Goal: Task Accomplishment & Management: Use online tool/utility

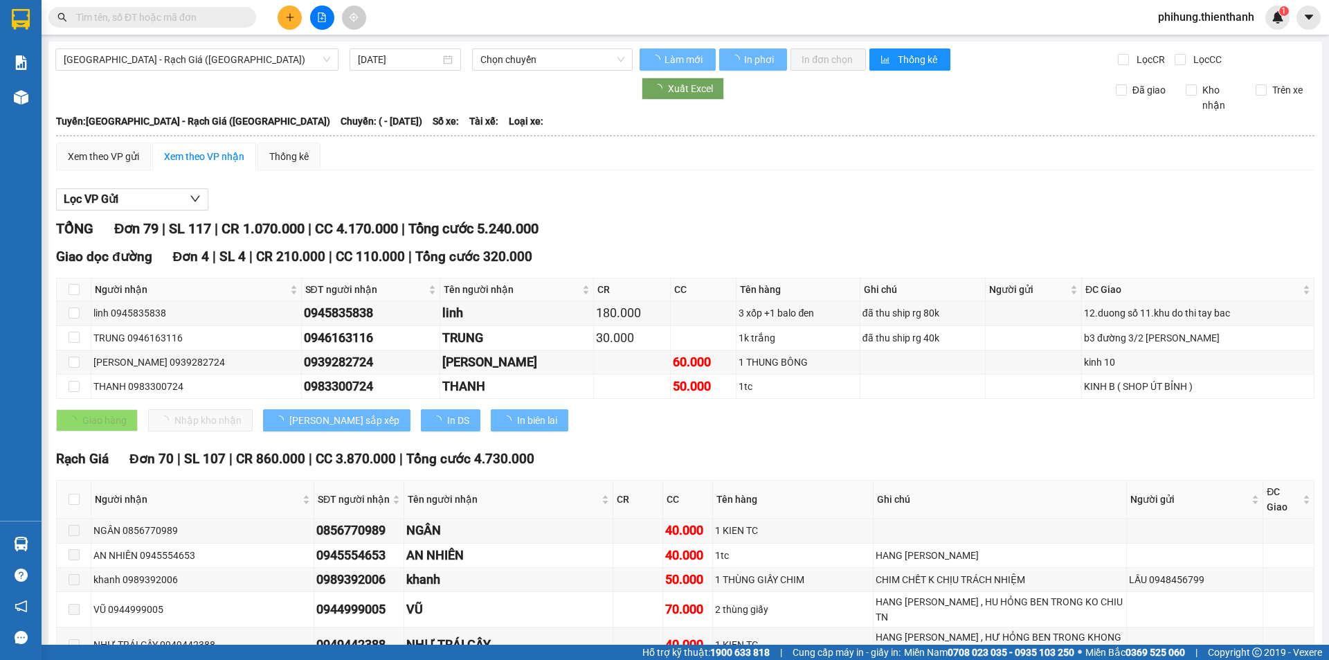
type input "[DATE]"
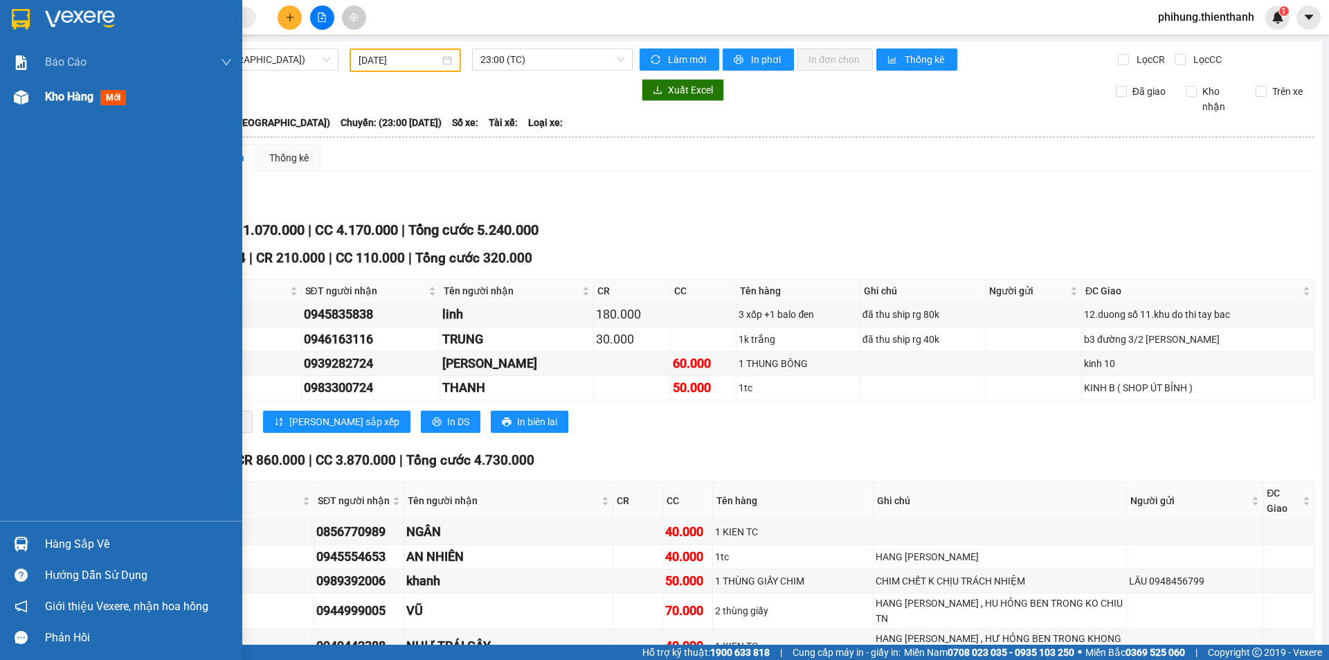
click at [28, 105] on div at bounding box center [21, 97] width 24 height 24
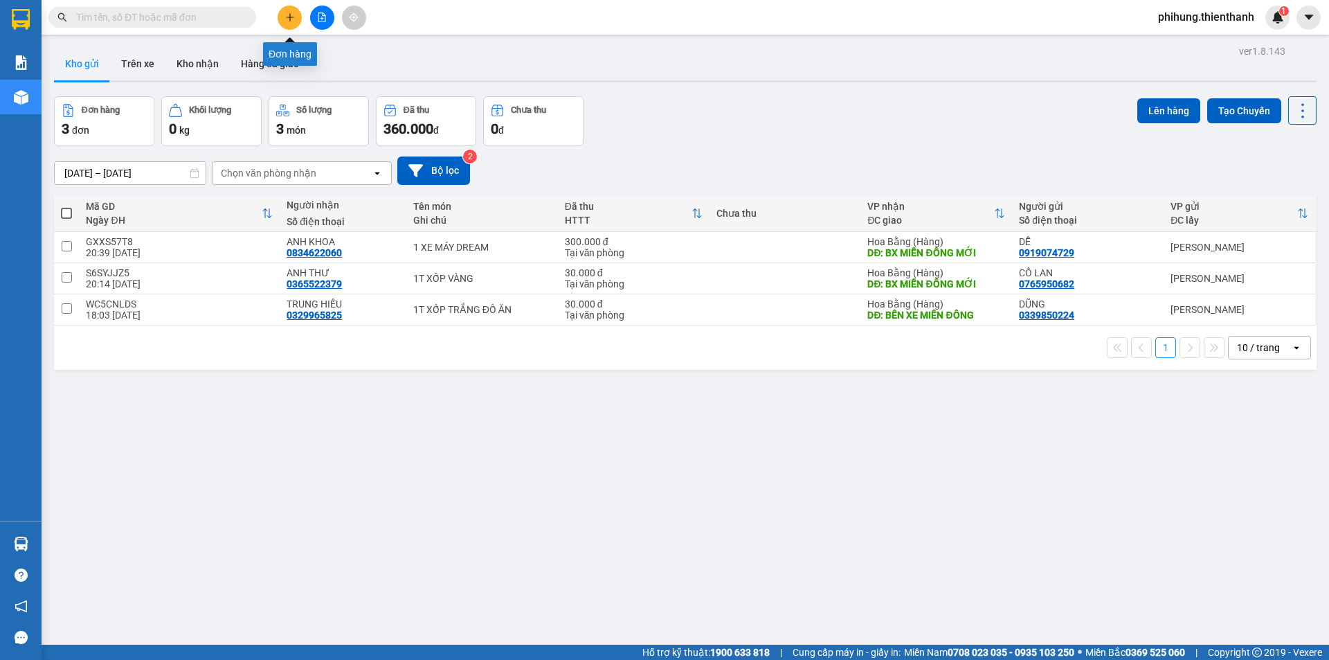
click at [291, 19] on icon "plus" at bounding box center [290, 17] width 10 height 10
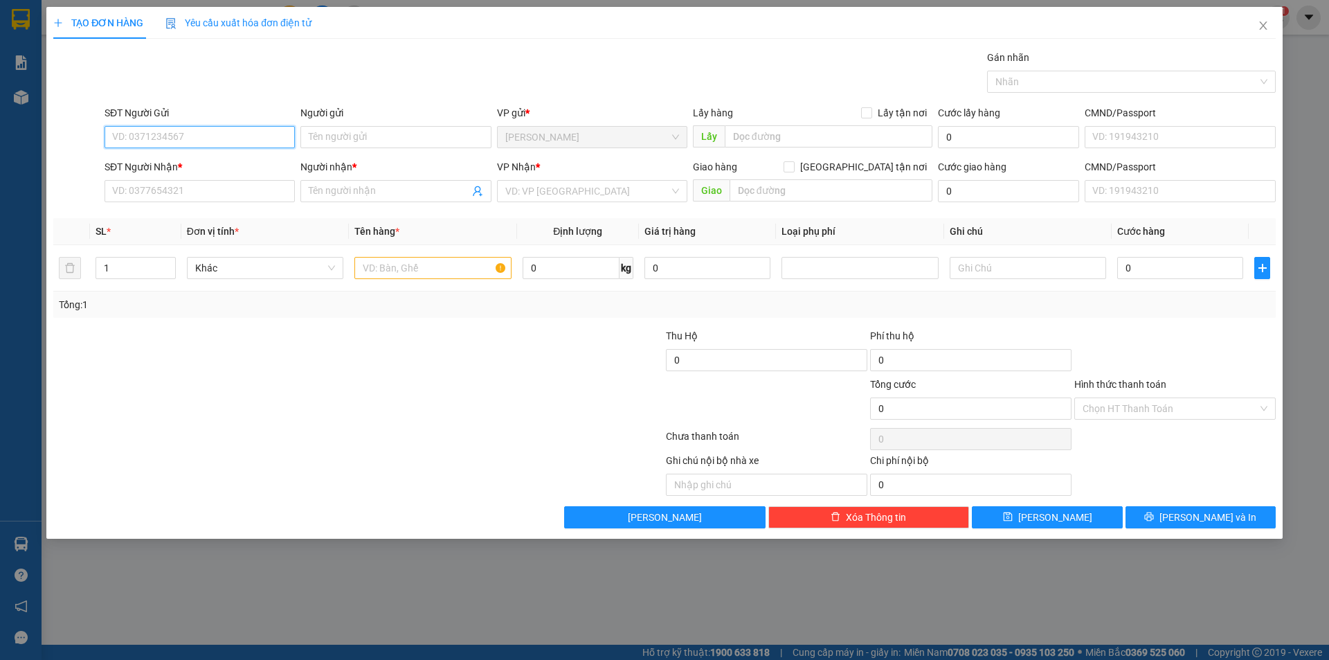
paste input "0332840369"
type input "0332840369"
click at [217, 186] on input "SĐT Người Nhận *" at bounding box center [200, 191] width 190 height 22
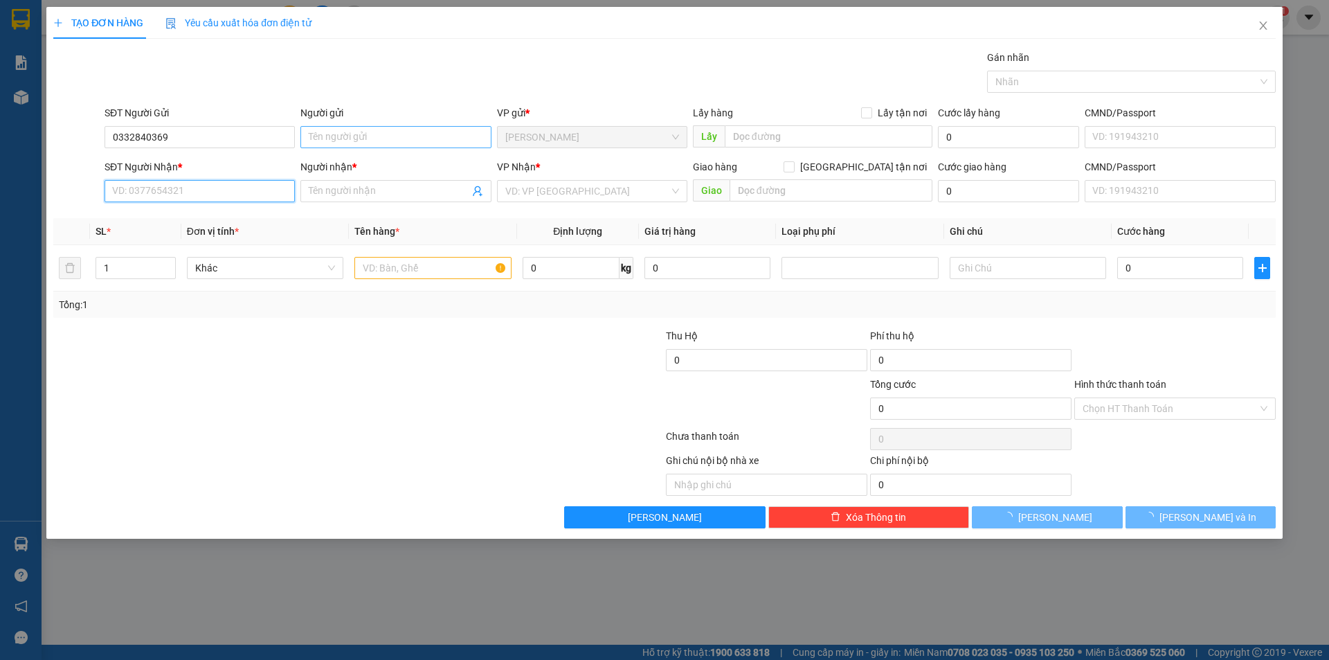
paste input "0332840369"
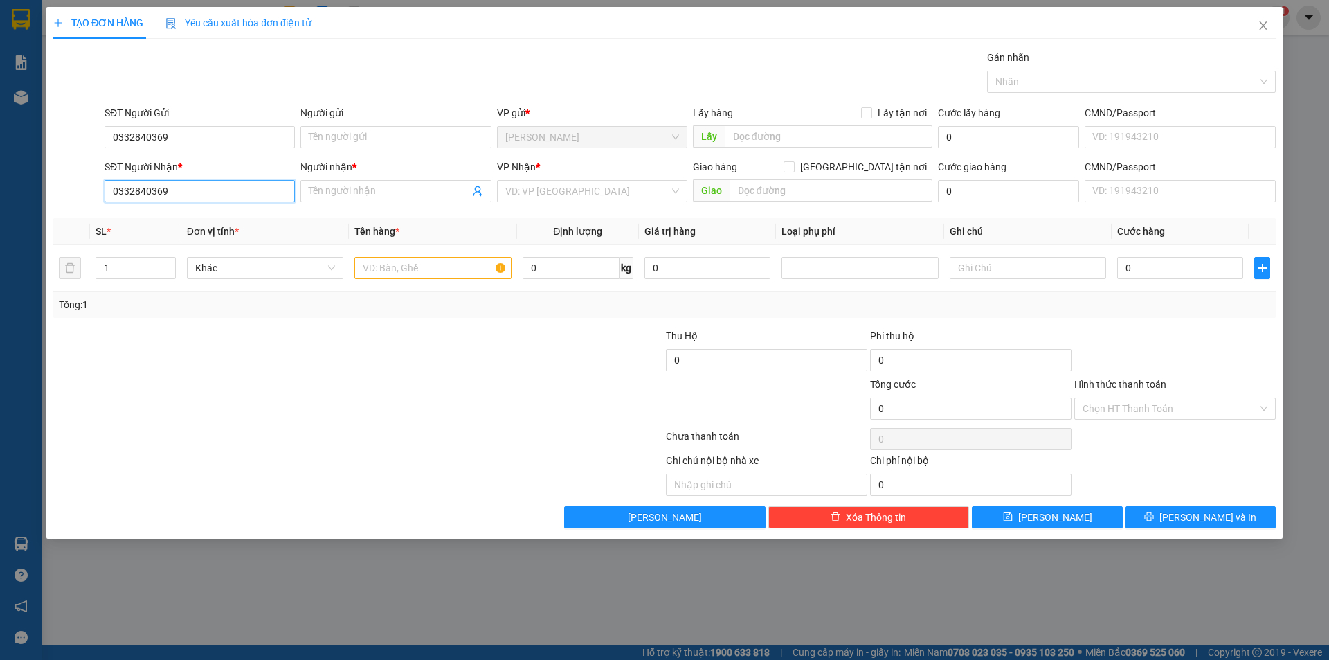
type input "0332840369"
click at [379, 142] on form "SĐT Người Gửi 0332840369 Người gửi Tên người gửi VP gửi * [GEOGRAPHIC_DATA] Lấy…" at bounding box center [664, 156] width 1222 height 102
click at [430, 116] on div "Người gửi" at bounding box center [395, 112] width 190 height 15
click at [430, 126] on input "Người gửi" at bounding box center [395, 137] width 190 height 22
click at [417, 130] on input "Người gửi" at bounding box center [395, 137] width 190 height 22
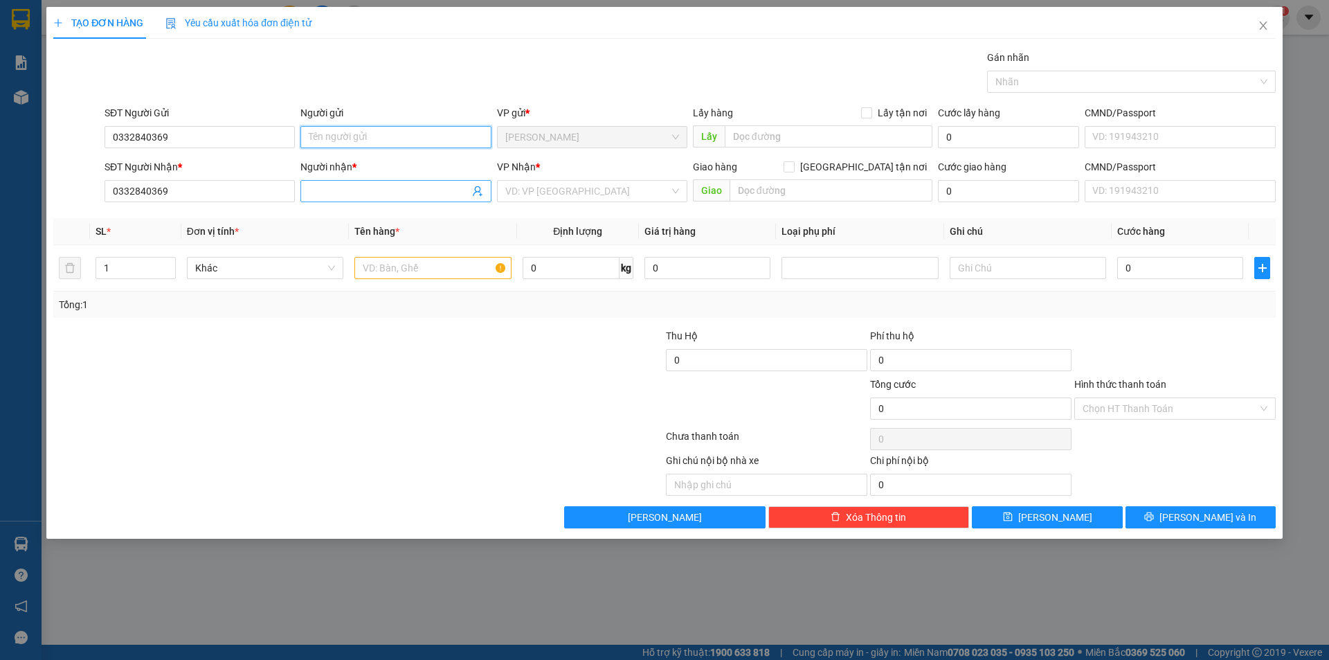
paste input "NGUYỄN THANH"
type input "NGUYỄN THANH"
click at [404, 185] on input "Người nhận *" at bounding box center [389, 190] width 160 height 15
paste input "NGUYỄN THANH"
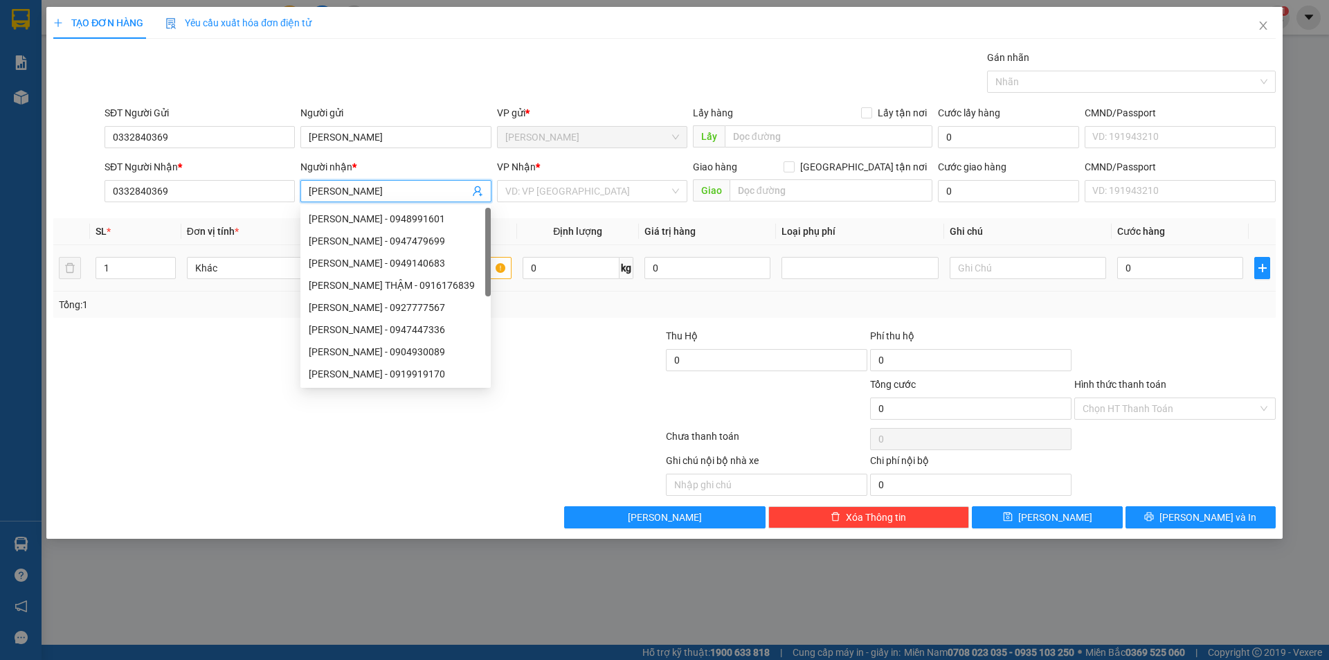
click at [421, 271] on div "NGUYỄN THANH TUẤN - 0948991601 NGUYỄN THANH TÙNG - 0947479699 NGUYỄN THANH LÝ -…" at bounding box center [395, 318] width 190 height 221
type input "NGUYỄN THANH"
click at [221, 315] on div "Tổng: 1" at bounding box center [664, 304] width 1222 height 26
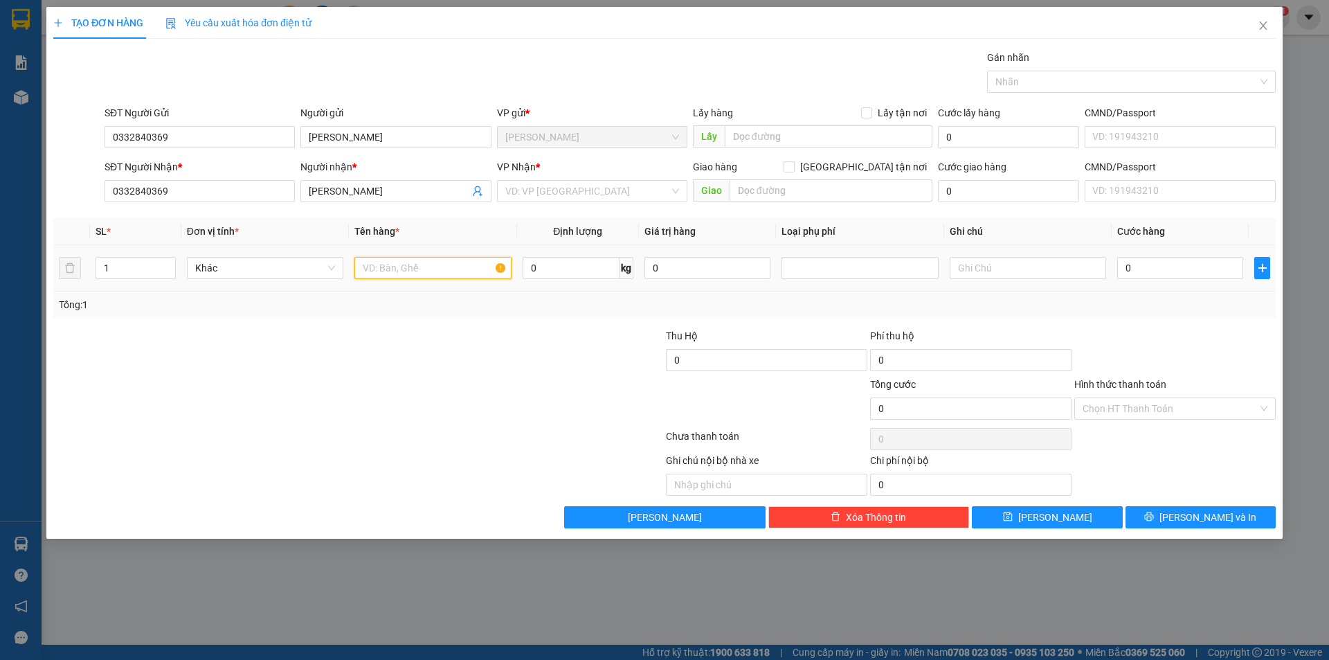
click at [399, 265] on input "text" at bounding box center [432, 268] width 156 height 22
type input "1 XE MÁY ĐI CÙNG KHÁCH"
click at [1165, 275] on input "0" at bounding box center [1180, 268] width 126 height 22
type input "3"
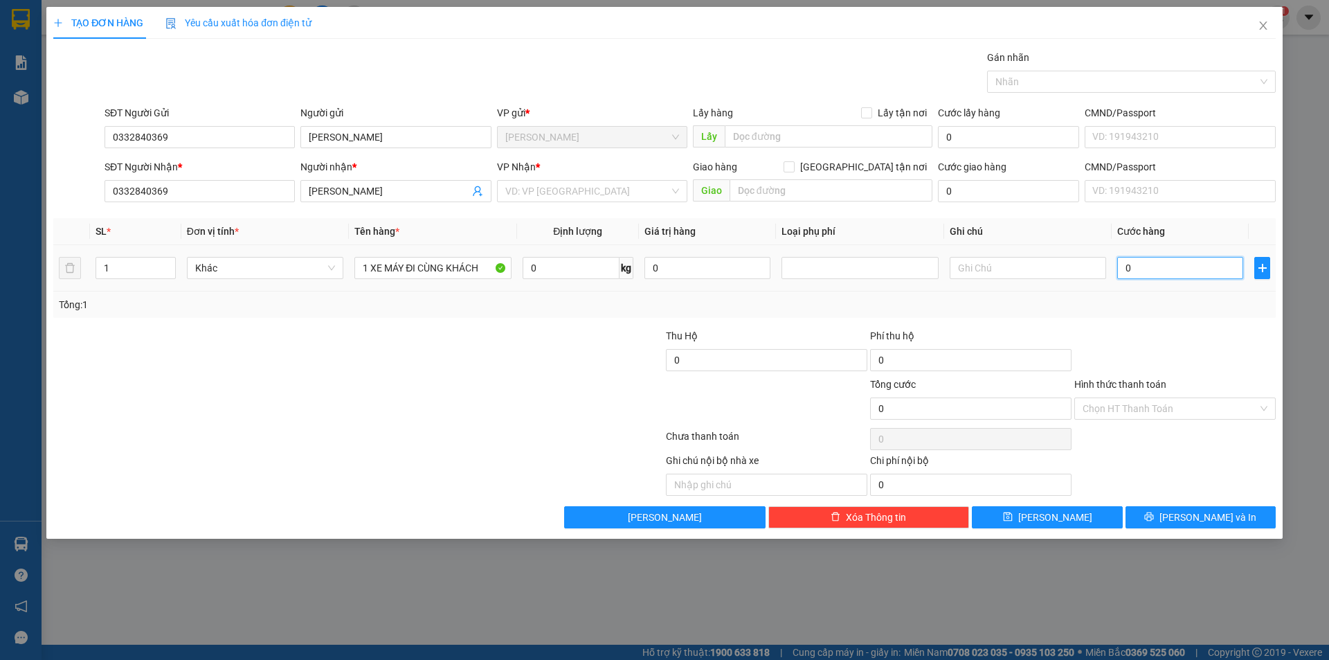
type input "3"
type input "30"
type input "300"
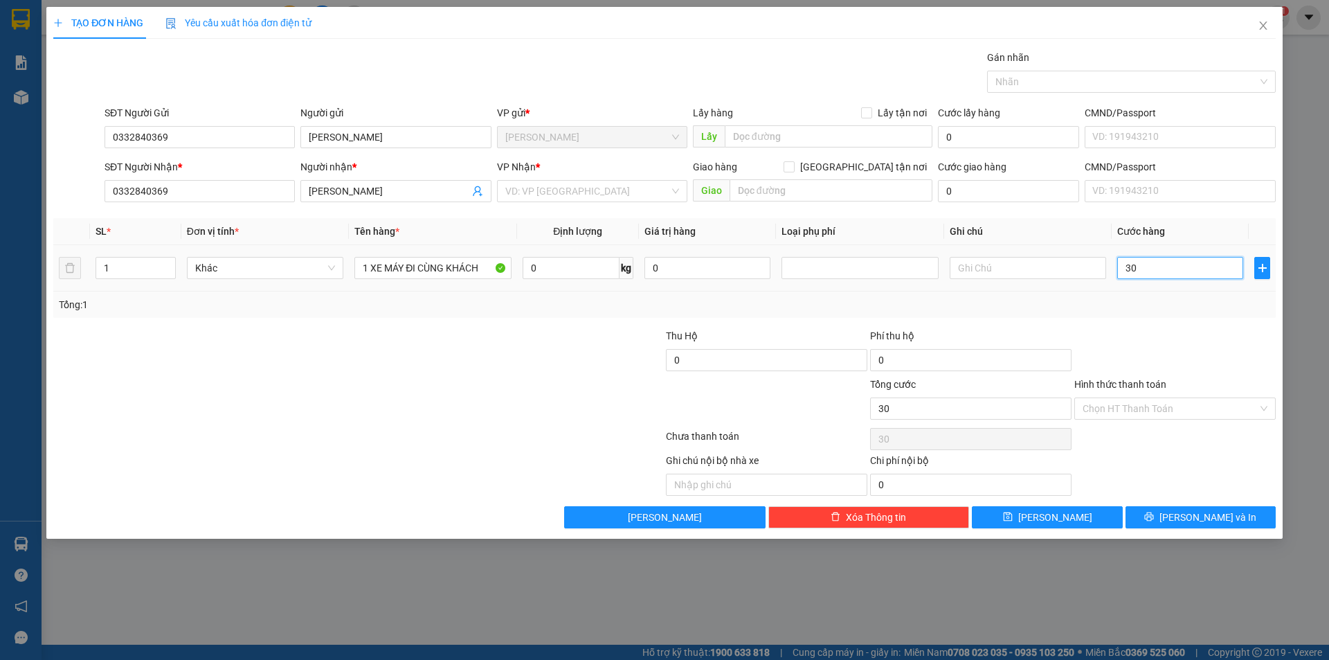
type input "300"
type input "3.000"
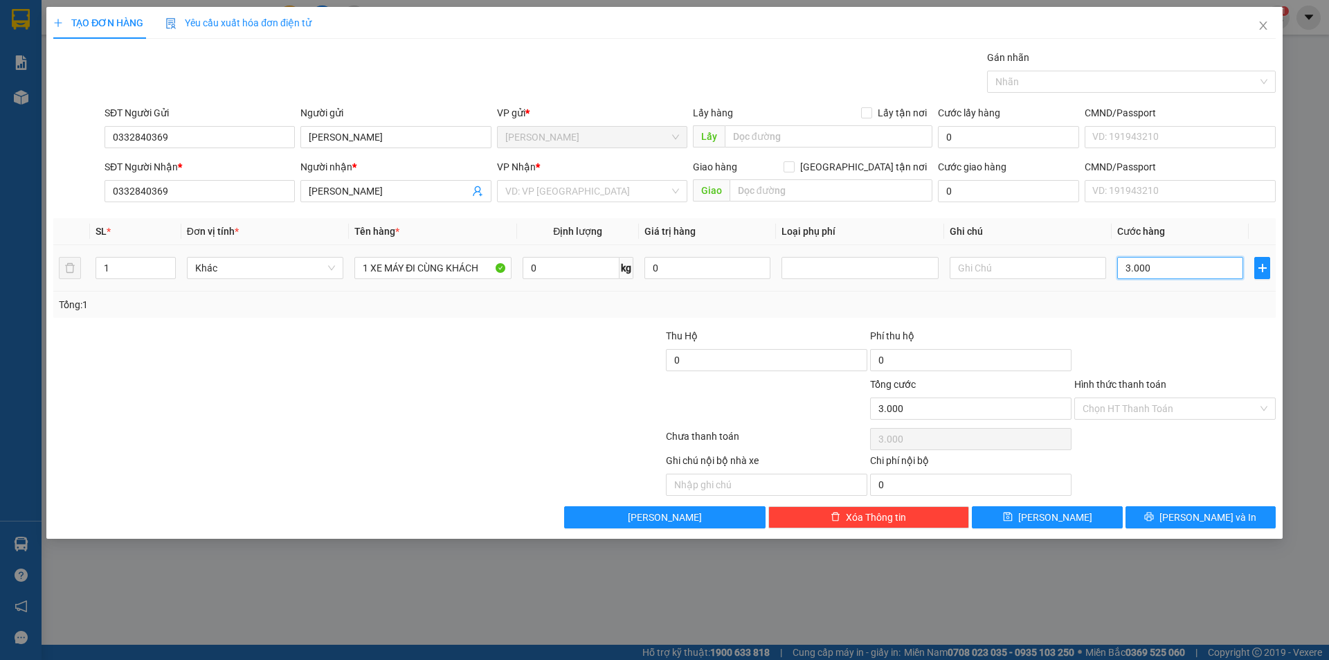
type input "30.000"
type input "300.000"
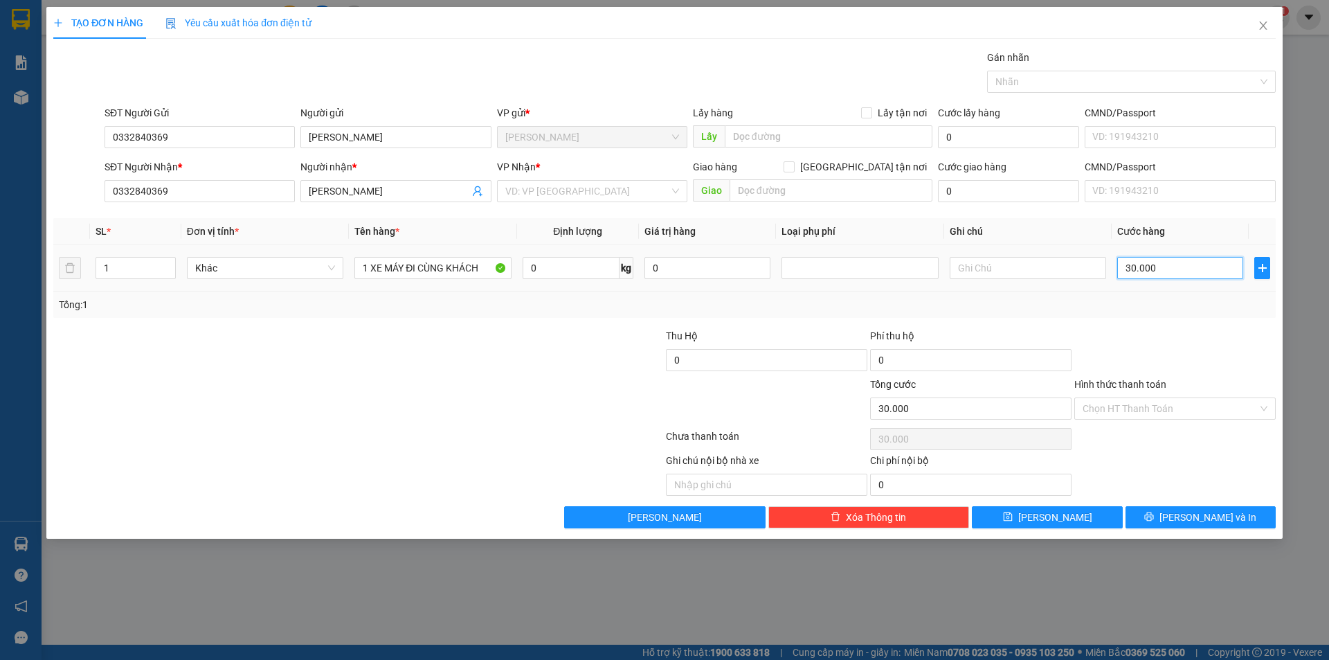
type input "300.000"
click at [1166, 415] on input "Hình thức thanh toán" at bounding box center [1170, 408] width 175 height 21
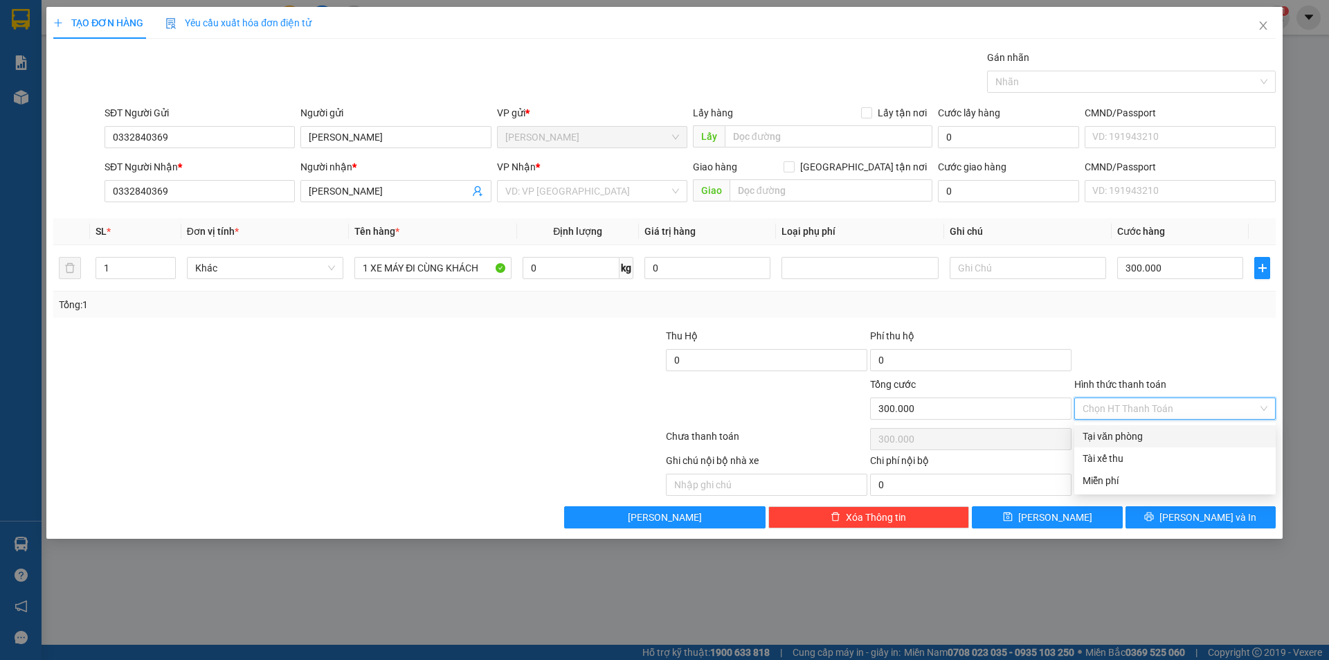
click at [1158, 430] on div "Tại văn phòng" at bounding box center [1175, 435] width 185 height 15
type input "0"
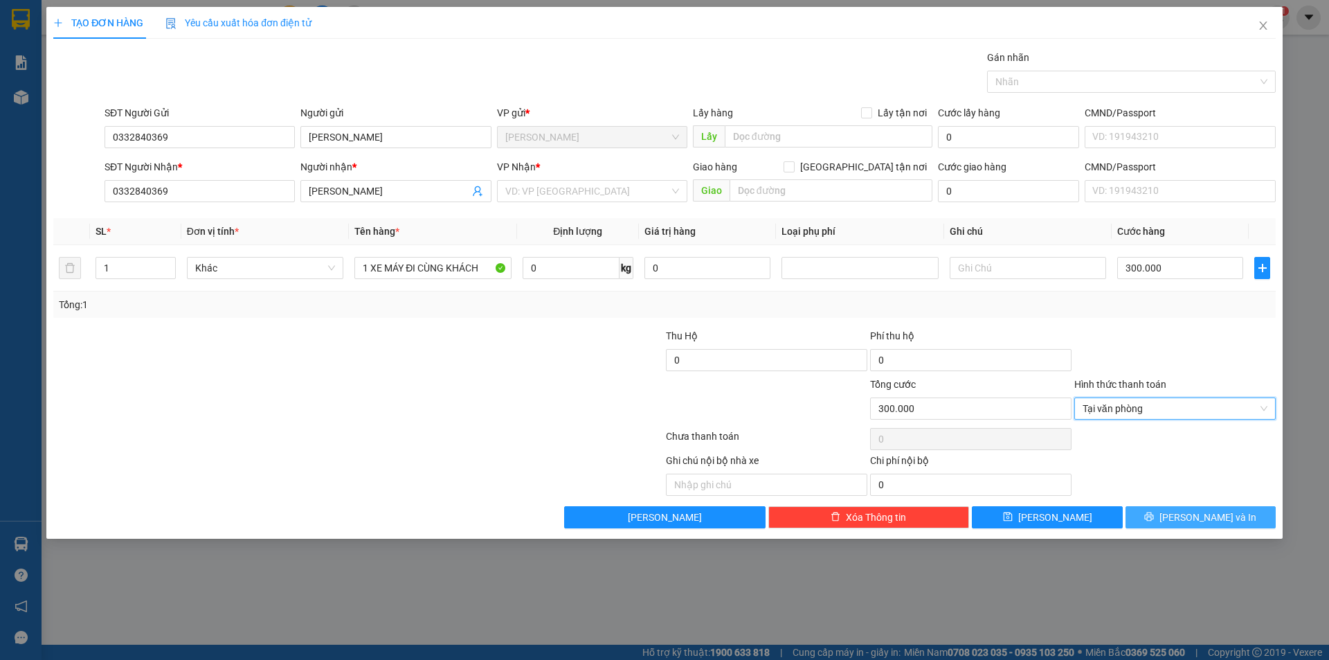
click at [1141, 511] on button "Lưu và In" at bounding box center [1200, 517] width 150 height 22
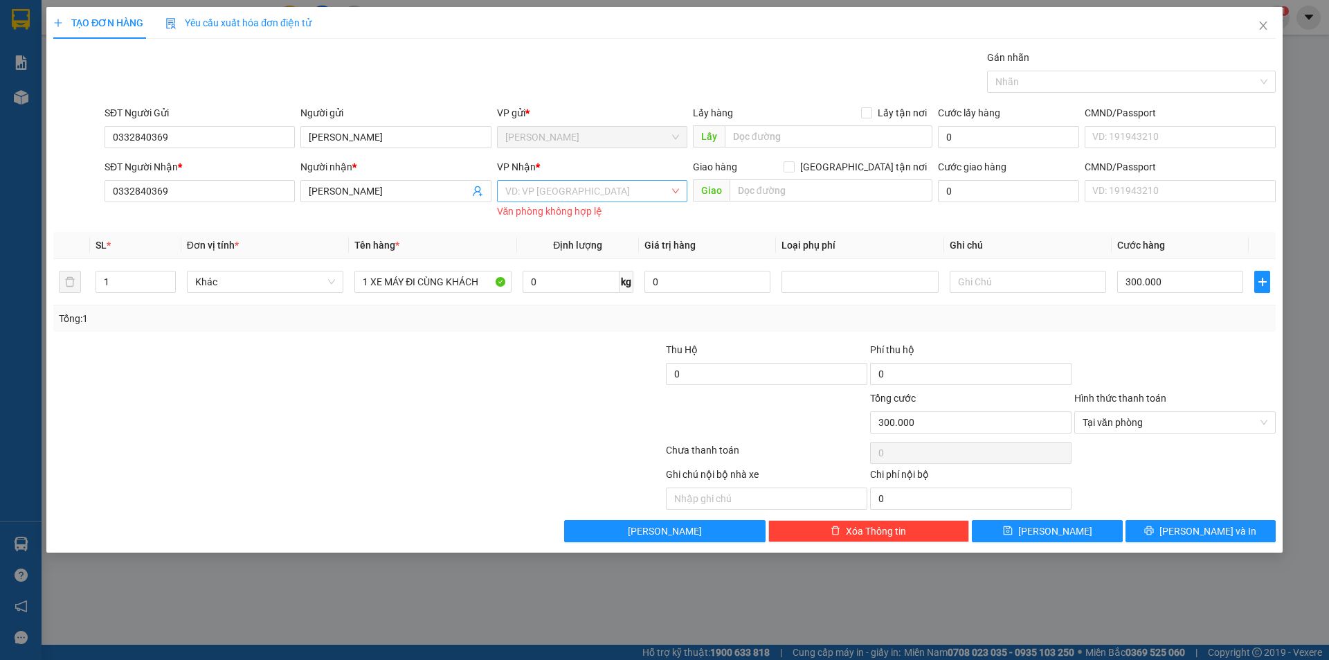
drag, startPoint x: 550, startPoint y: 177, endPoint x: 554, endPoint y: 188, distance: 12.1
click at [552, 185] on div "VP Nhận * VD: VP Sài Gòn Văn phòng không hợp lệ" at bounding box center [592, 190] width 190 height 62
click at [559, 199] on input "search" at bounding box center [587, 191] width 164 height 21
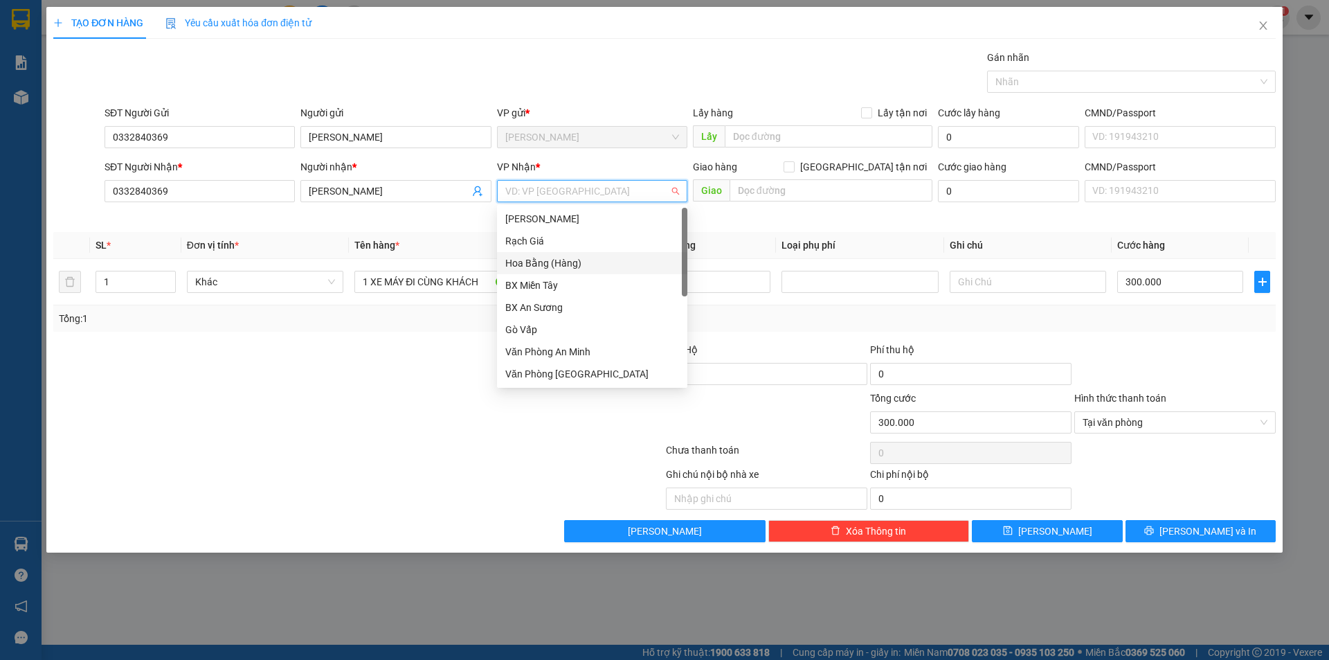
click at [599, 262] on div "Hoa Bằng (Hàng)" at bounding box center [592, 262] width 174 height 15
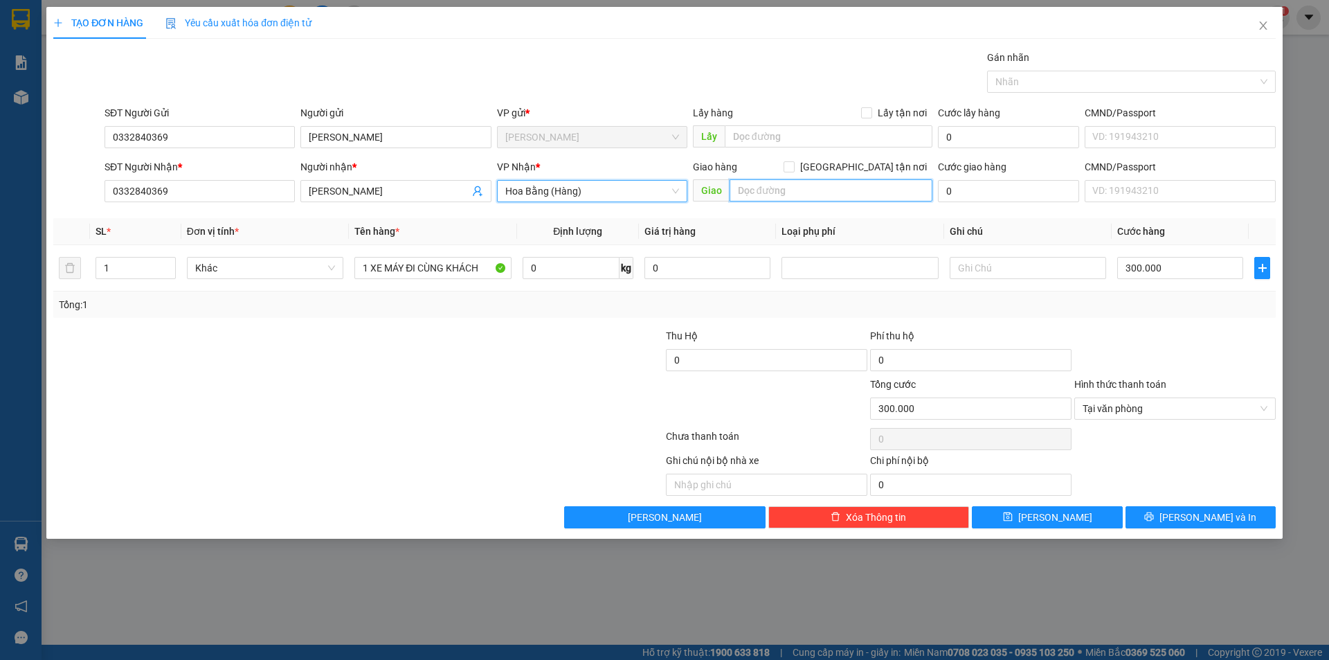
click at [824, 192] on input "text" at bounding box center [831, 190] width 203 height 22
type input "THẢ THEO KHÁCH"
click at [1184, 491] on div "Transit Pickup Surcharge Ids Transit Deliver Surcharge Ids Transit Deliver Surc…" at bounding box center [664, 289] width 1222 height 478
click at [1186, 491] on div "Ghi chú nội bộ nhà xe Chi phí nội bộ 0" at bounding box center [664, 474] width 1225 height 43
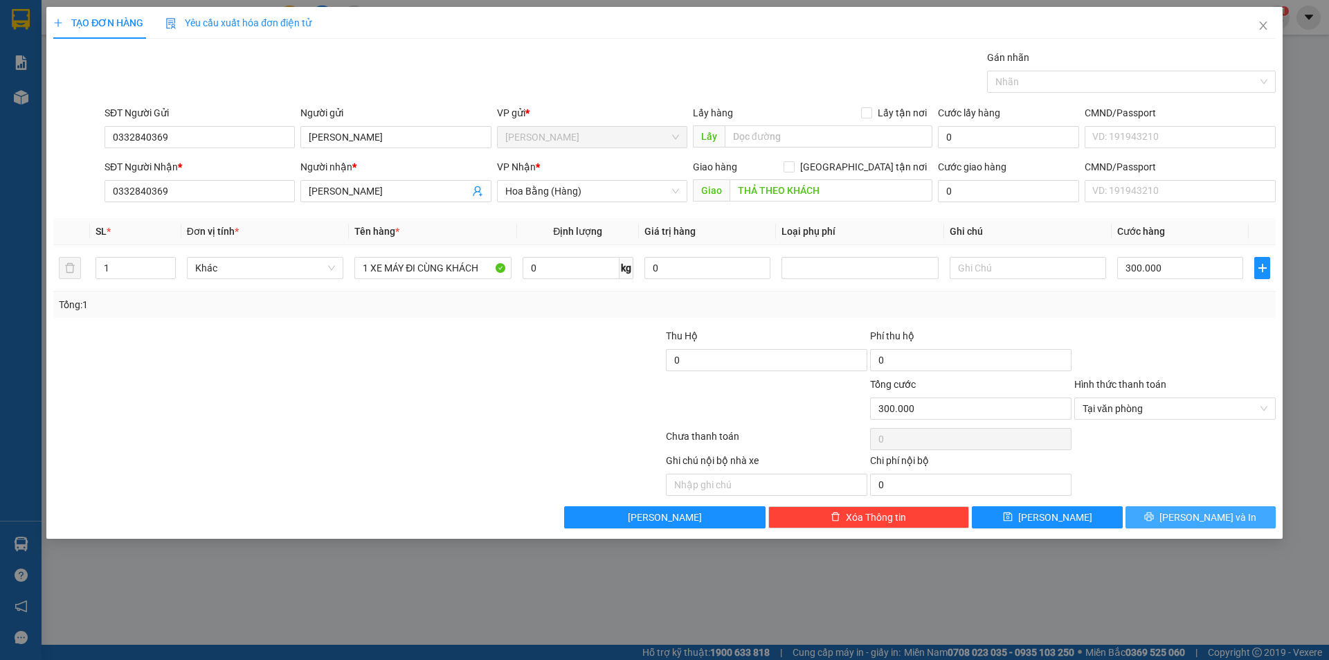
click at [1188, 509] on button "Lưu và In" at bounding box center [1200, 517] width 150 height 22
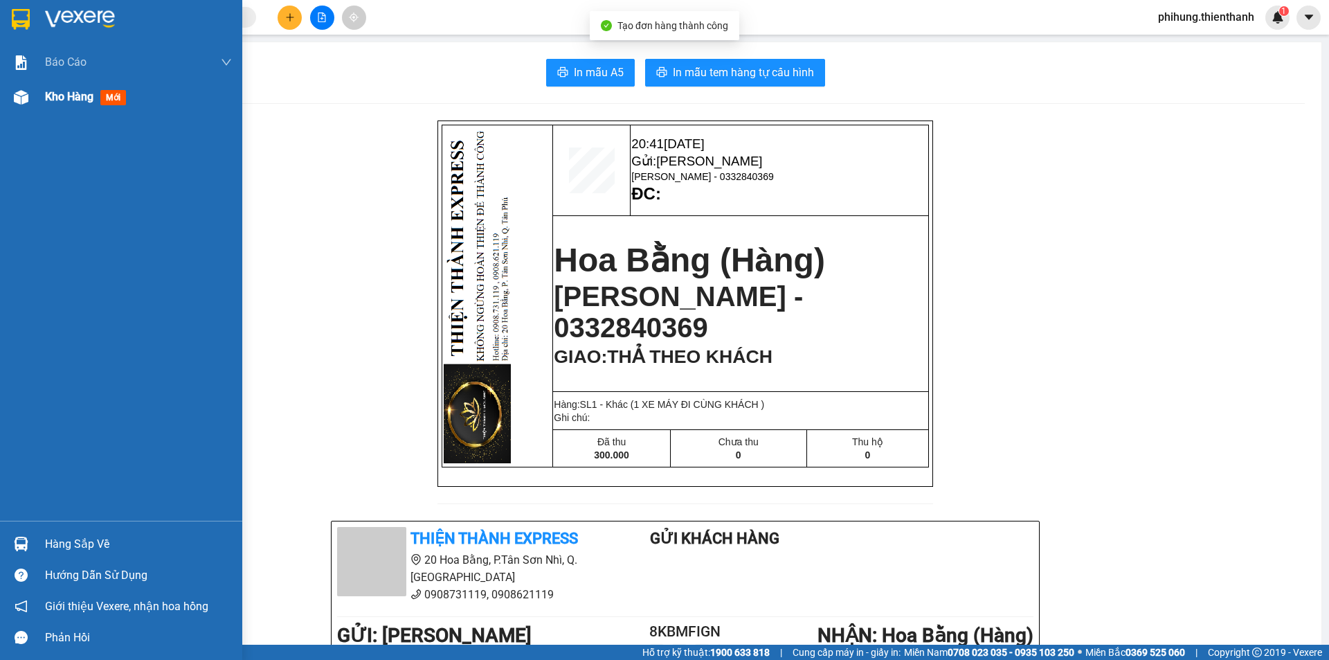
click at [96, 89] on div "Kho hàng mới" at bounding box center [88, 96] width 87 height 17
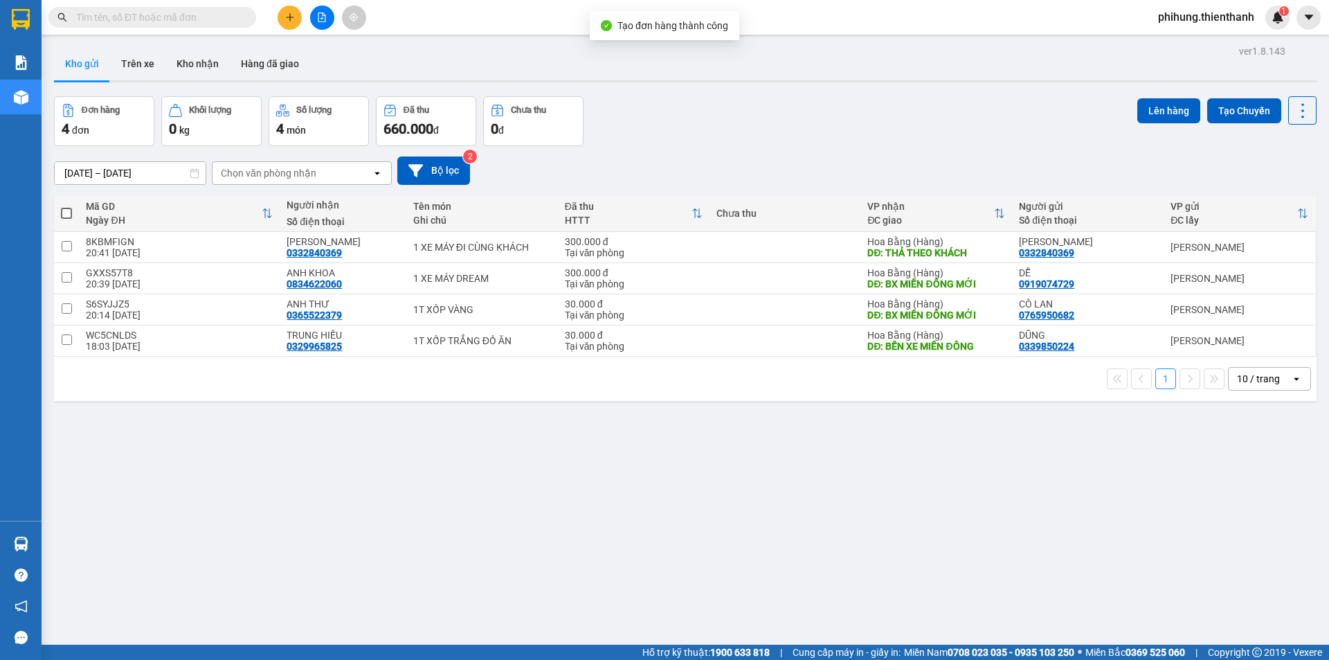
click at [285, 24] on button at bounding box center [290, 18] width 24 height 24
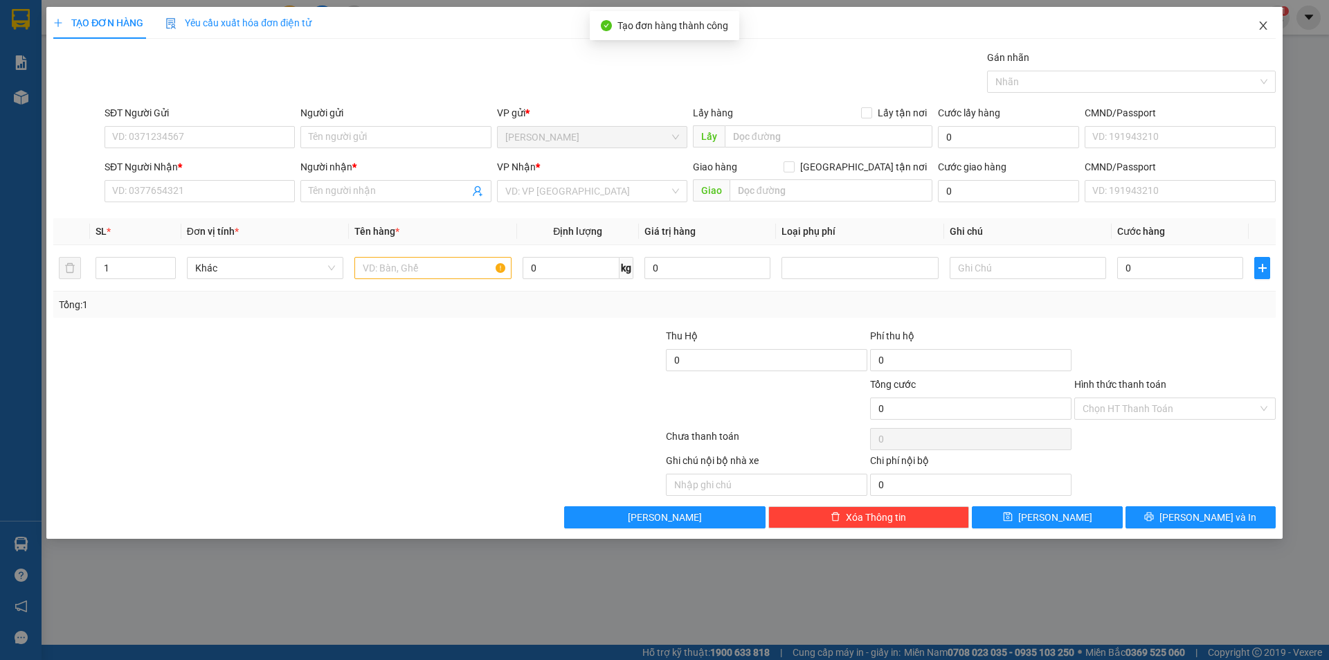
click at [1267, 30] on icon "close" at bounding box center [1263, 25] width 11 height 11
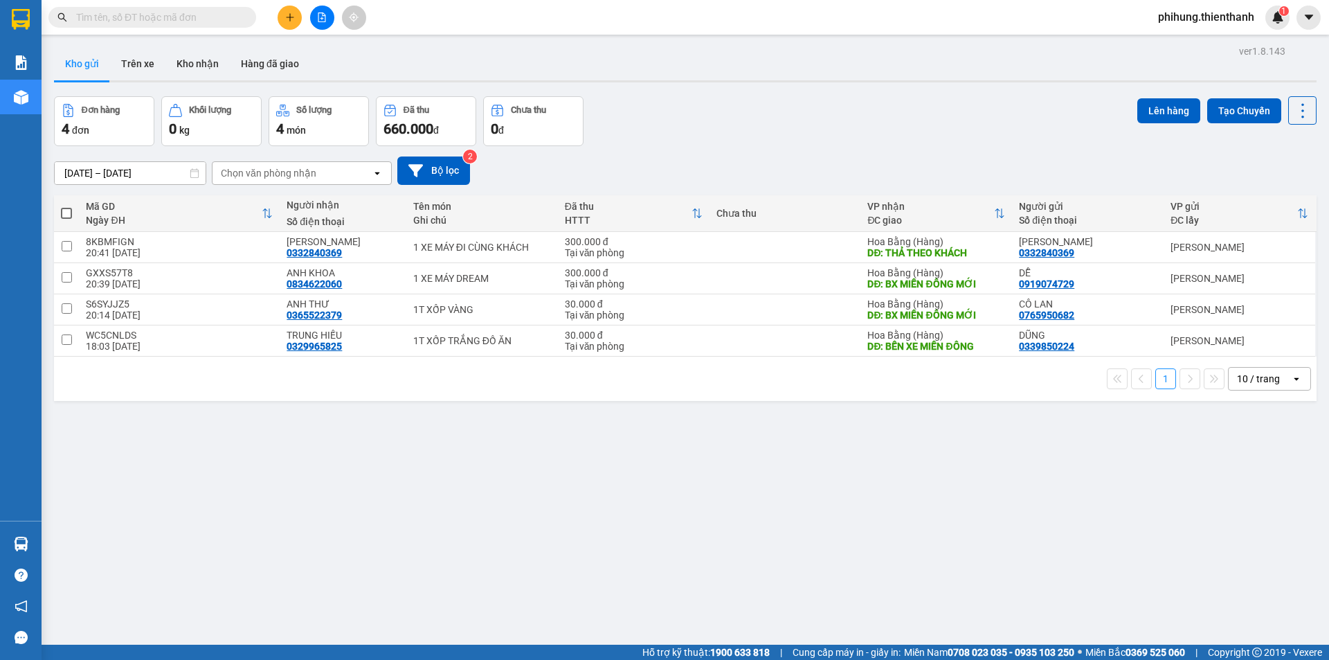
click at [319, 19] on icon "file-add" at bounding box center [322, 17] width 10 height 10
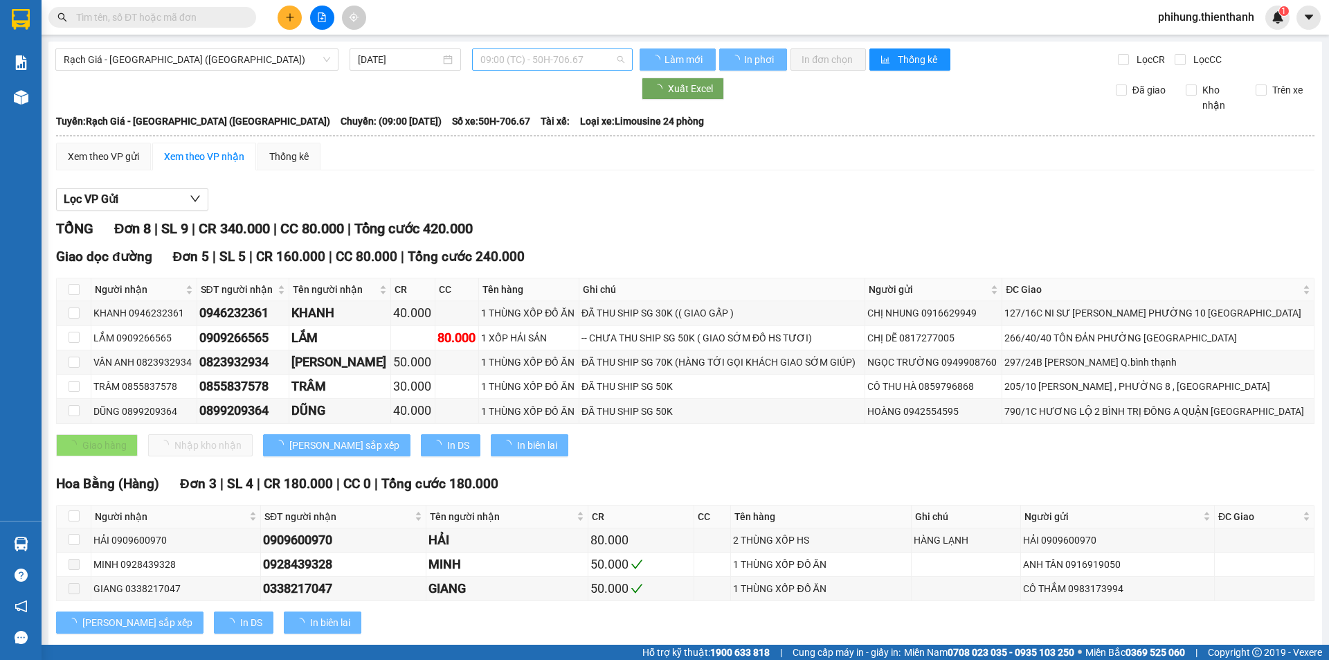
click at [547, 64] on span "09:00 (TC) - 50H-706.67" at bounding box center [552, 59] width 144 height 21
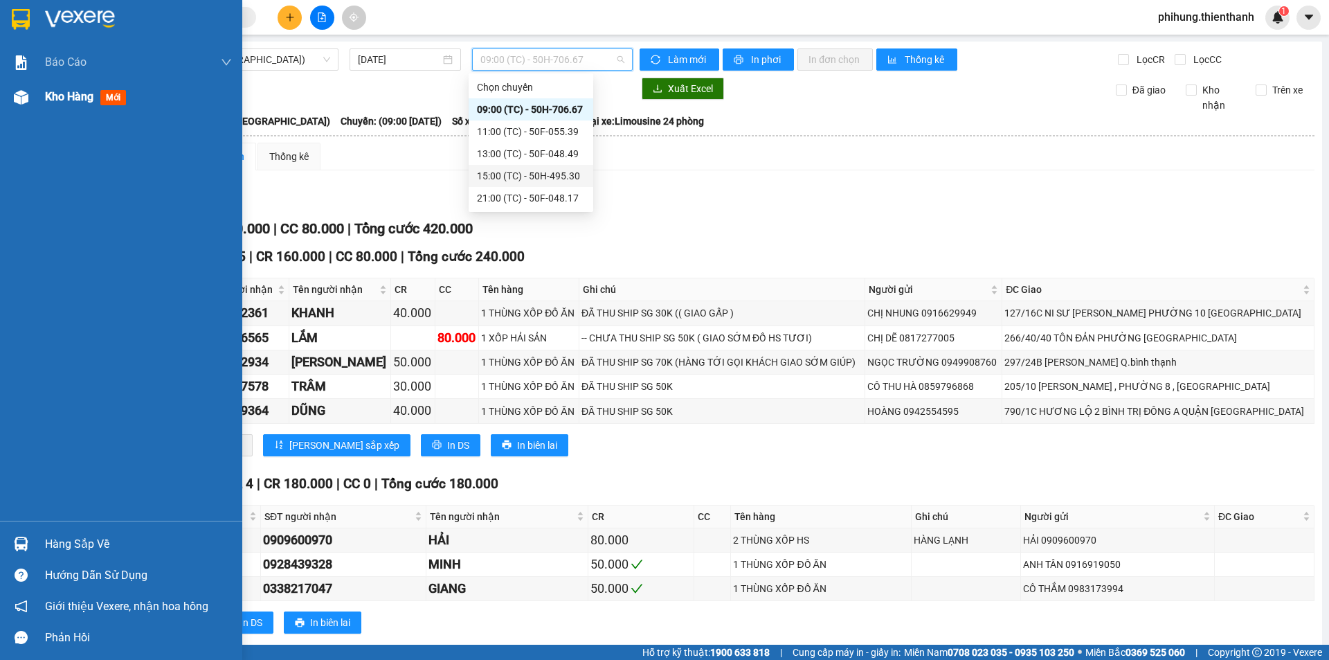
click at [59, 110] on div "Kho hàng mới" at bounding box center [138, 97] width 187 height 35
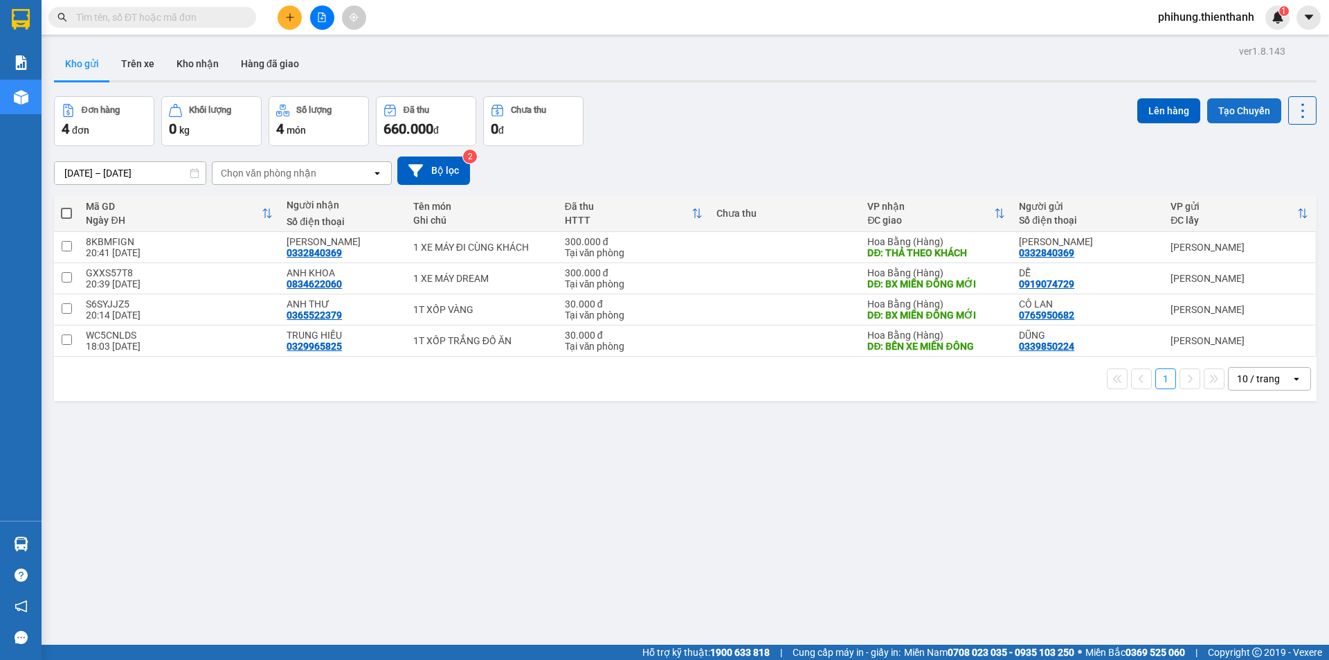
click at [1264, 102] on button "Tạo Chuyến" at bounding box center [1244, 110] width 74 height 25
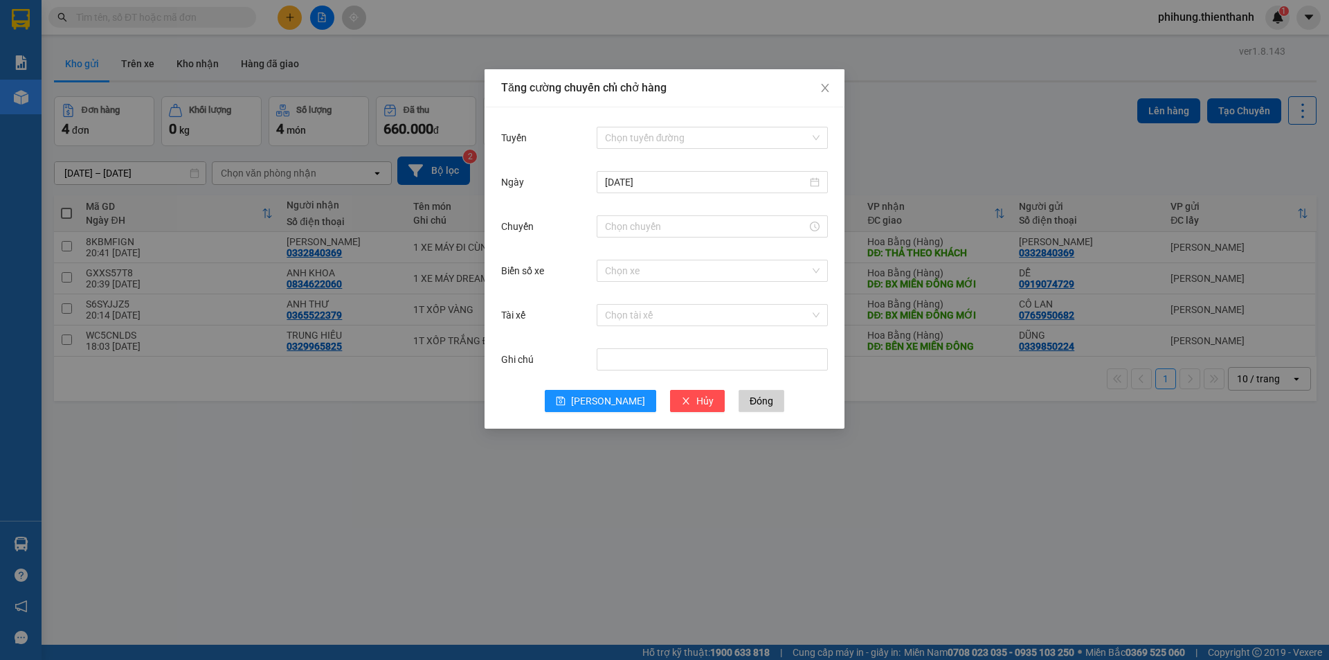
click at [609, 125] on div "Chọn tuyến đường" at bounding box center [712, 138] width 231 height 28
click at [629, 129] on input "Tuyến" at bounding box center [707, 137] width 205 height 21
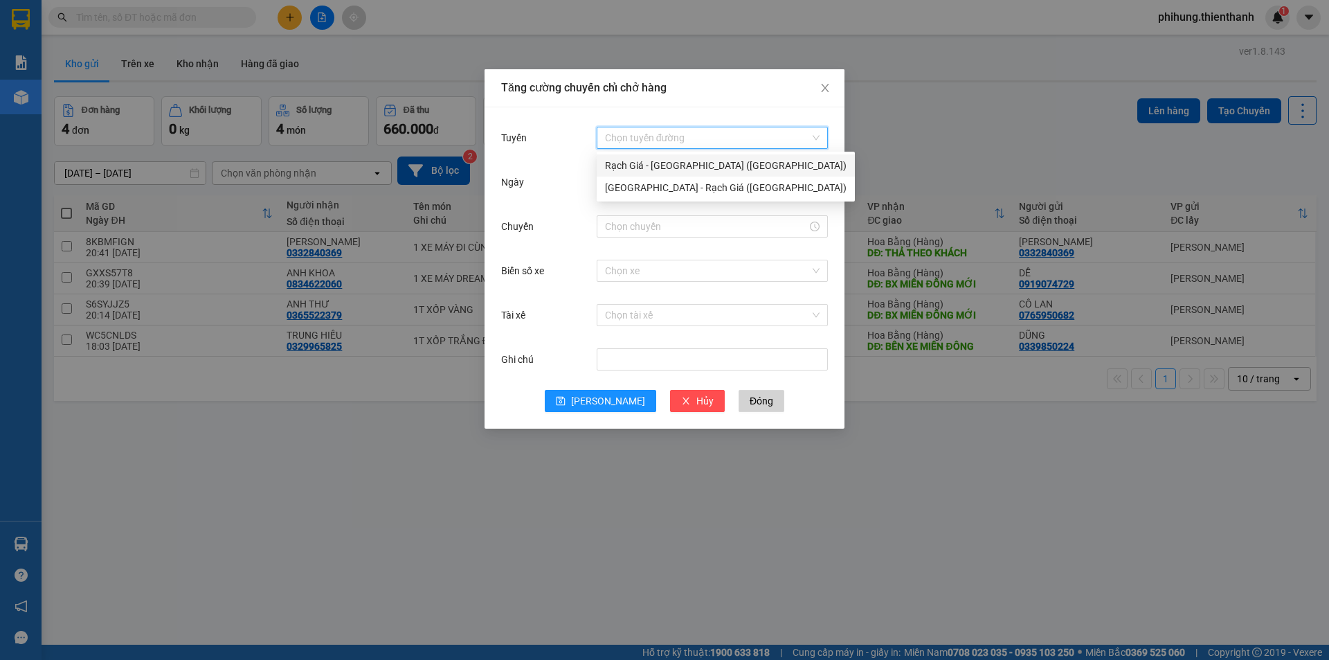
click at [646, 161] on div "Rạch Giá - Sài Gòn (Hàng Hoá)" at bounding box center [726, 165] width 242 height 15
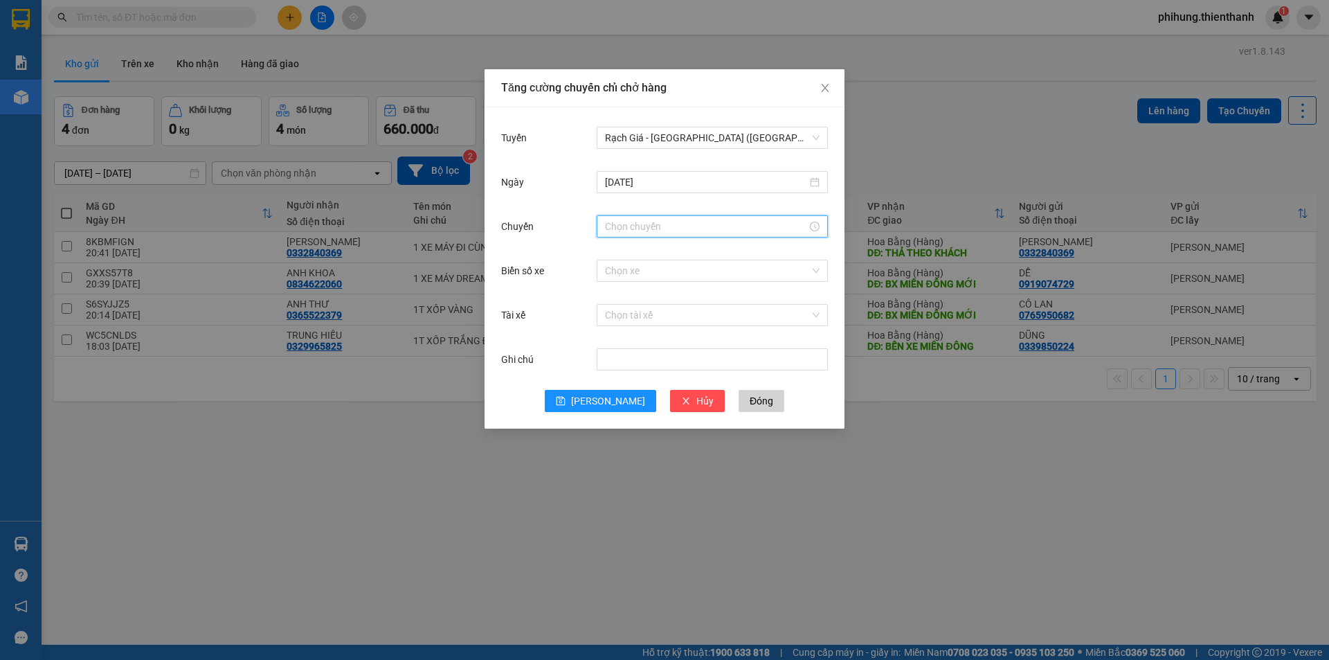
click at [626, 226] on input "Chuyến" at bounding box center [706, 226] width 202 height 15
click at [611, 366] on div "21" at bounding box center [616, 363] width 39 height 19
type input "21:00"
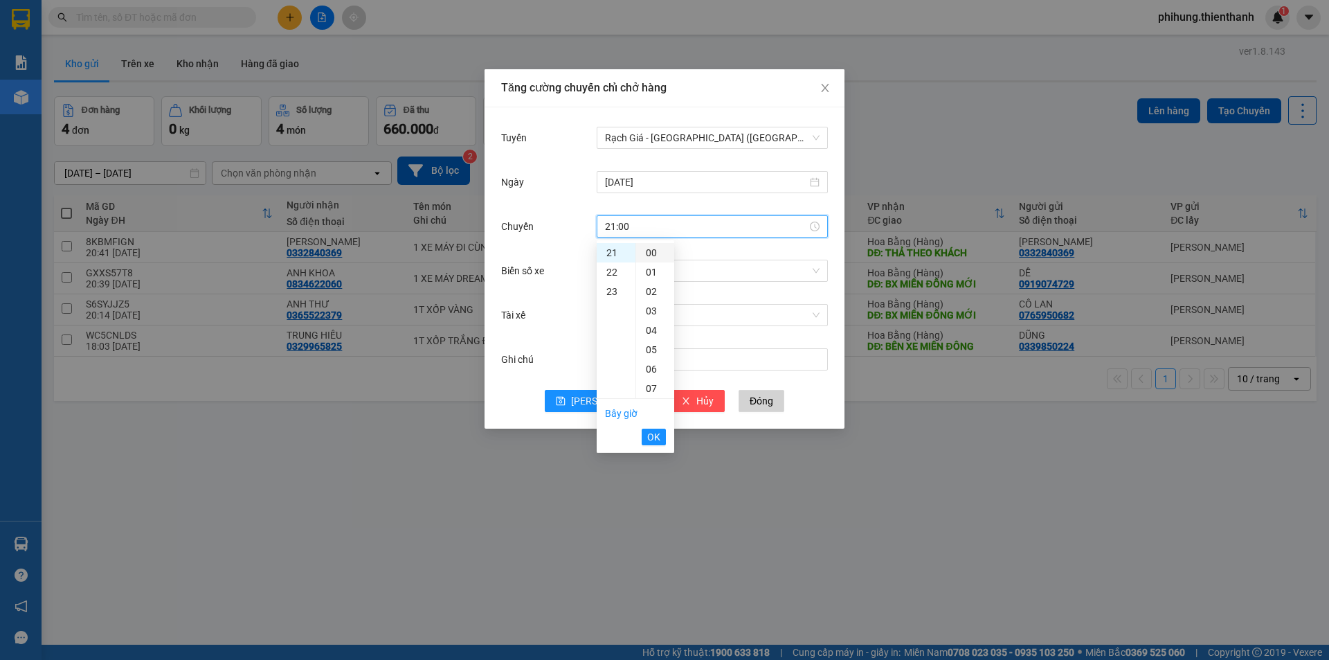
click at [650, 250] on div "00" at bounding box center [655, 252] width 38 height 19
click at [655, 440] on span "OK" at bounding box center [653, 436] width 13 height 15
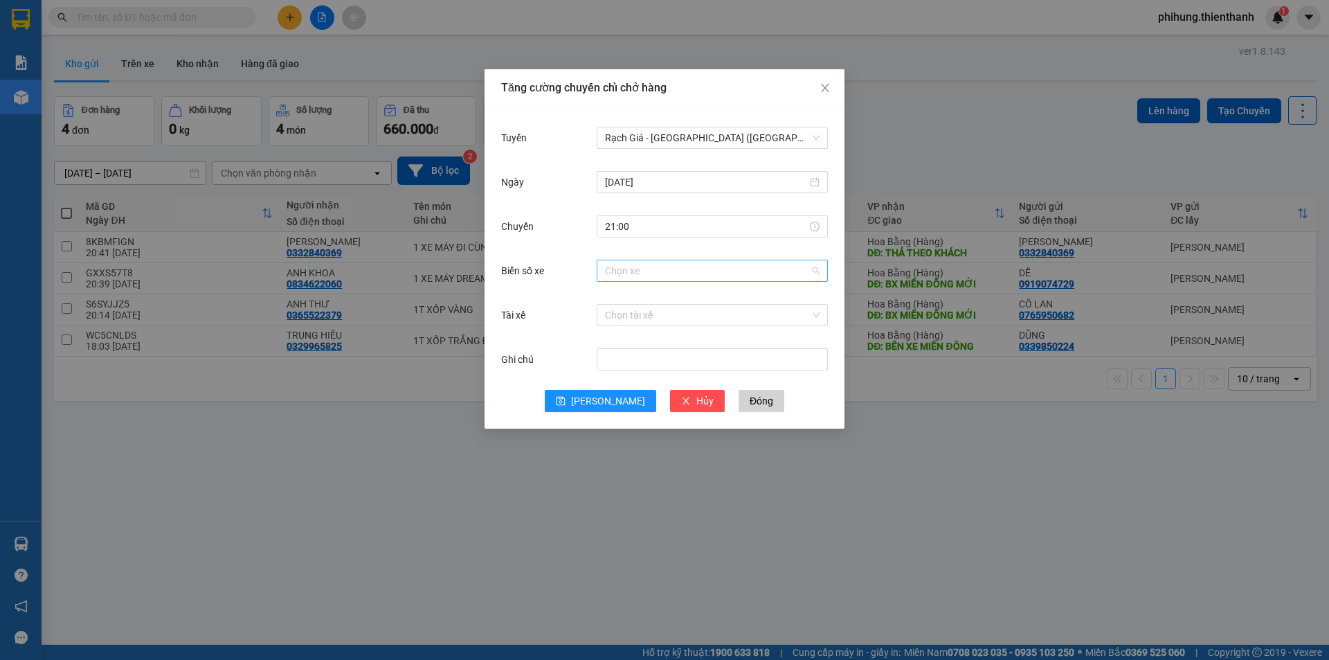
click at [629, 272] on input "Biển số xe" at bounding box center [707, 270] width 205 height 21
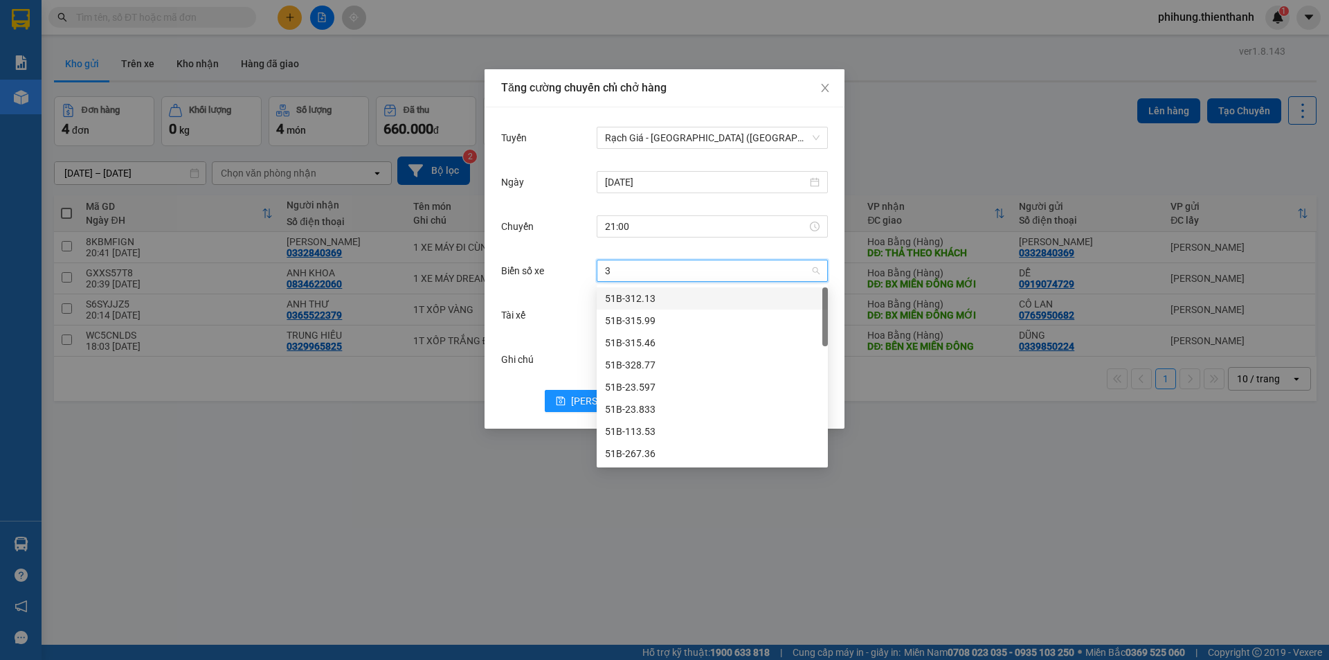
type input "35"
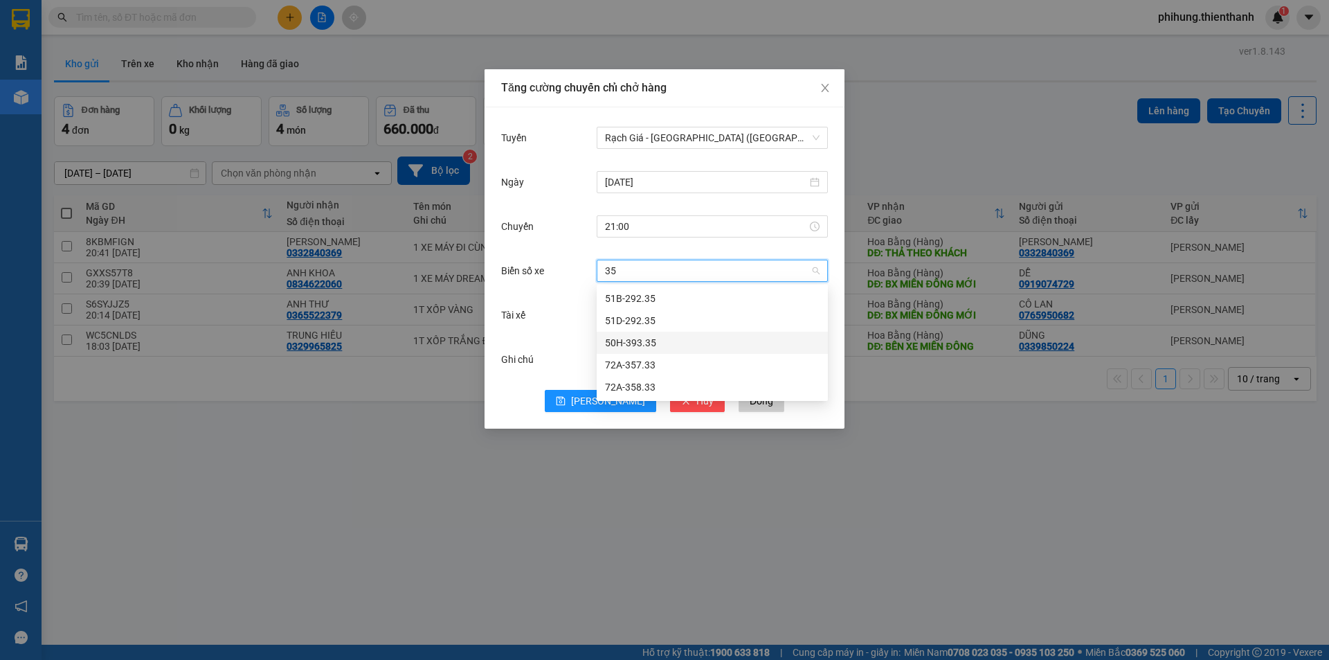
click at [671, 336] on div "50H-393.35" at bounding box center [712, 342] width 215 height 15
click at [613, 400] on span "Lưu" at bounding box center [608, 400] width 74 height 15
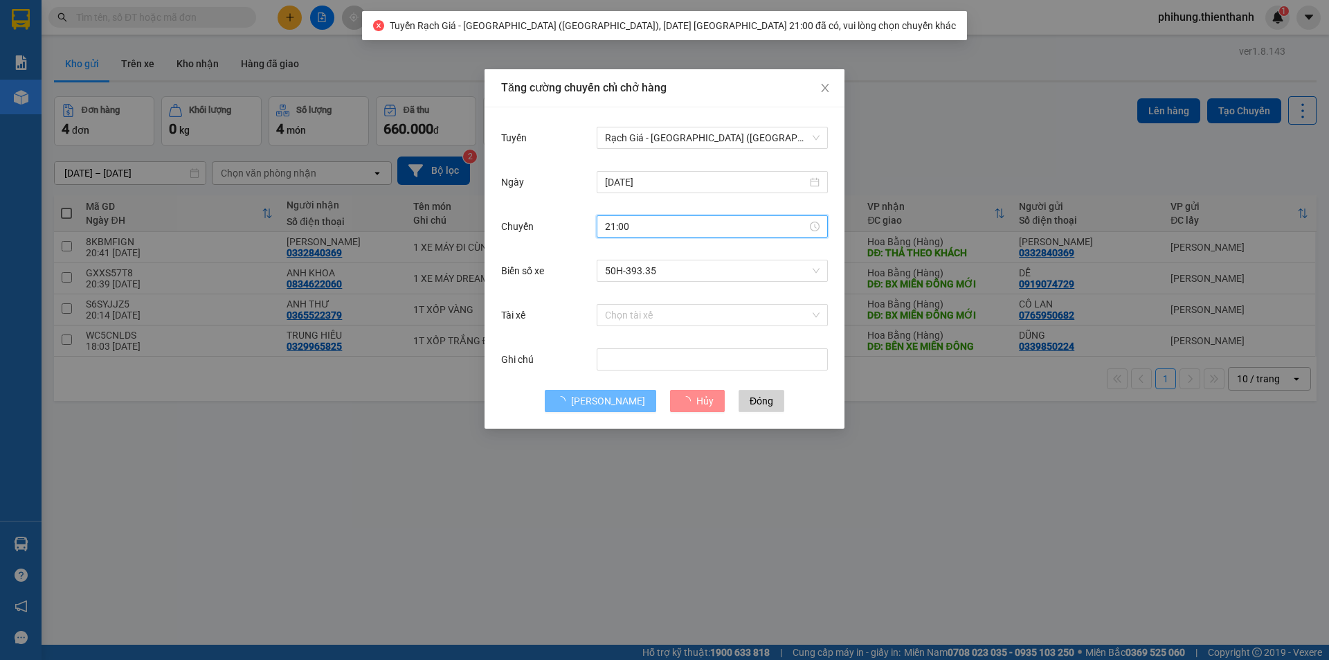
click at [653, 224] on input "21:00" at bounding box center [706, 226] width 202 height 15
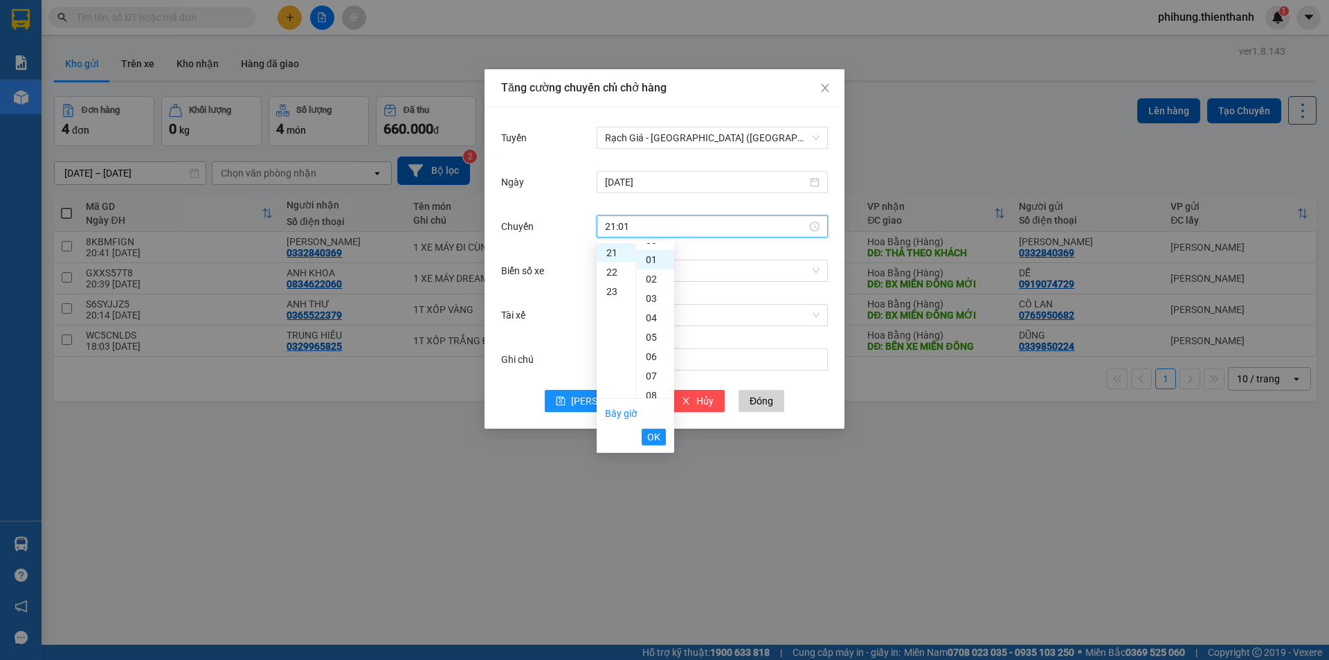
scroll to position [19, 0]
click at [658, 437] on span "OK" at bounding box center [653, 436] width 13 height 15
type input "21:01"
click at [606, 405] on span "Lưu" at bounding box center [608, 400] width 74 height 15
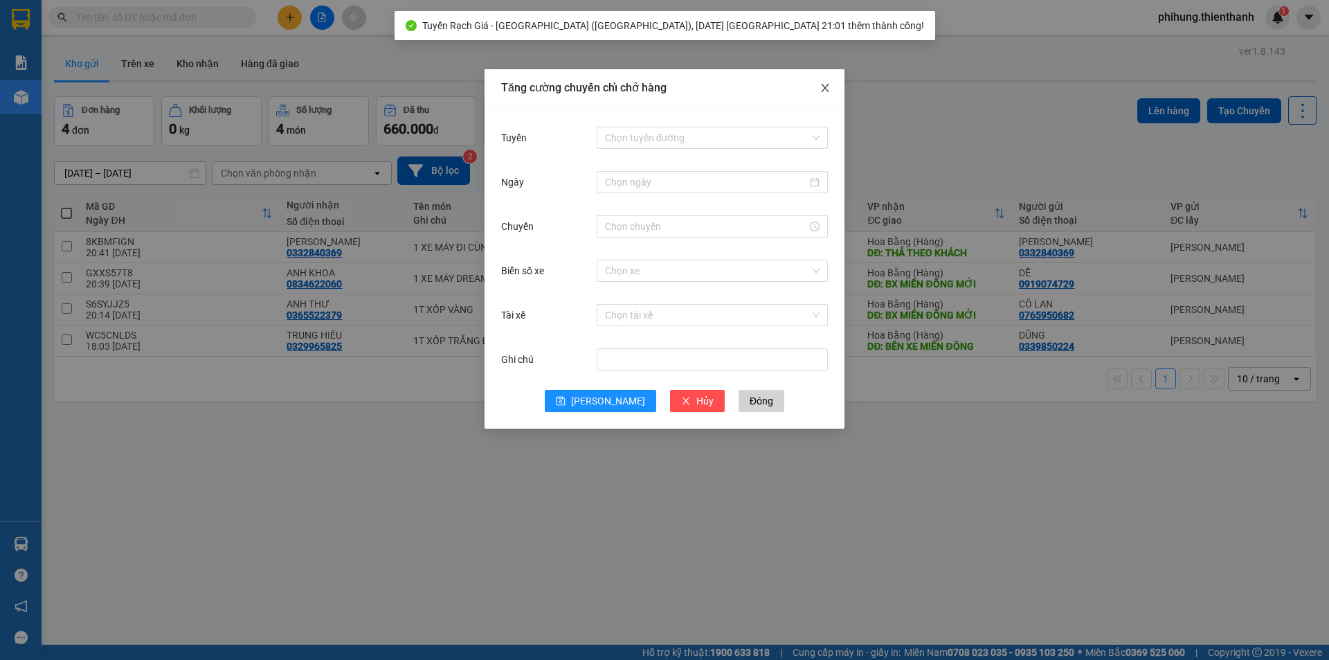
click at [820, 85] on icon "close" at bounding box center [825, 87] width 11 height 11
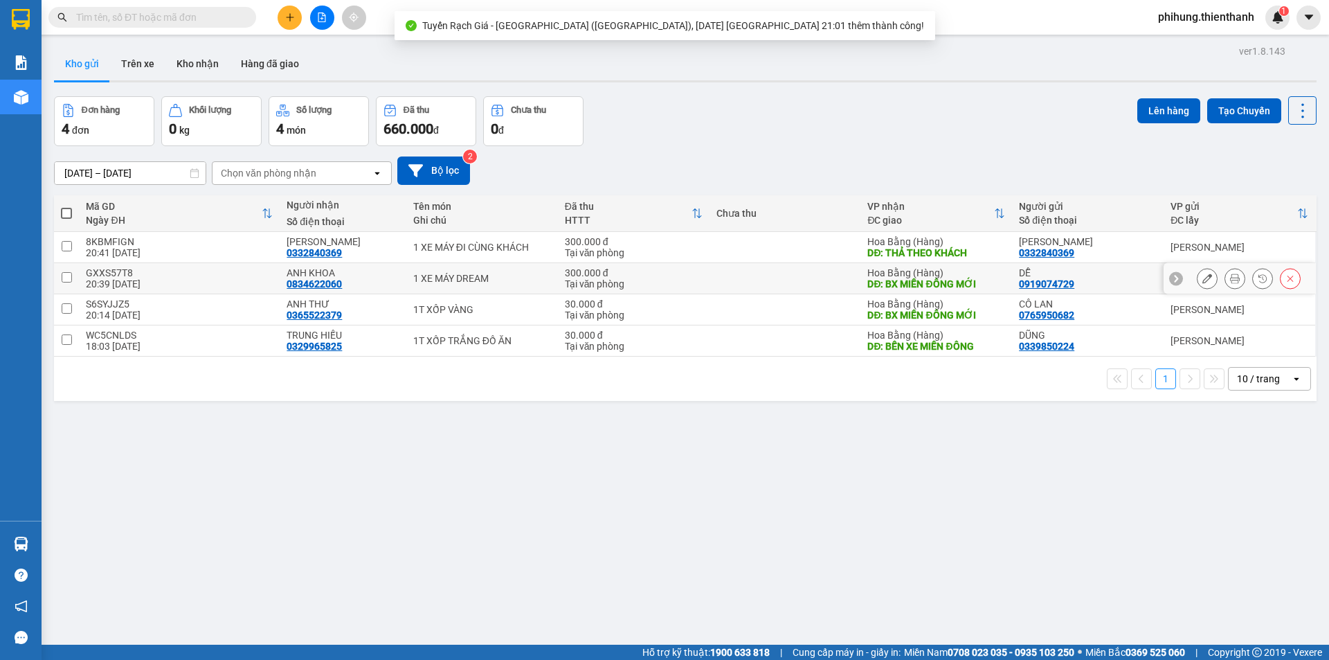
click at [700, 287] on td "300.000 đ Tại văn phòng" at bounding box center [634, 278] width 152 height 31
checkbox input "true"
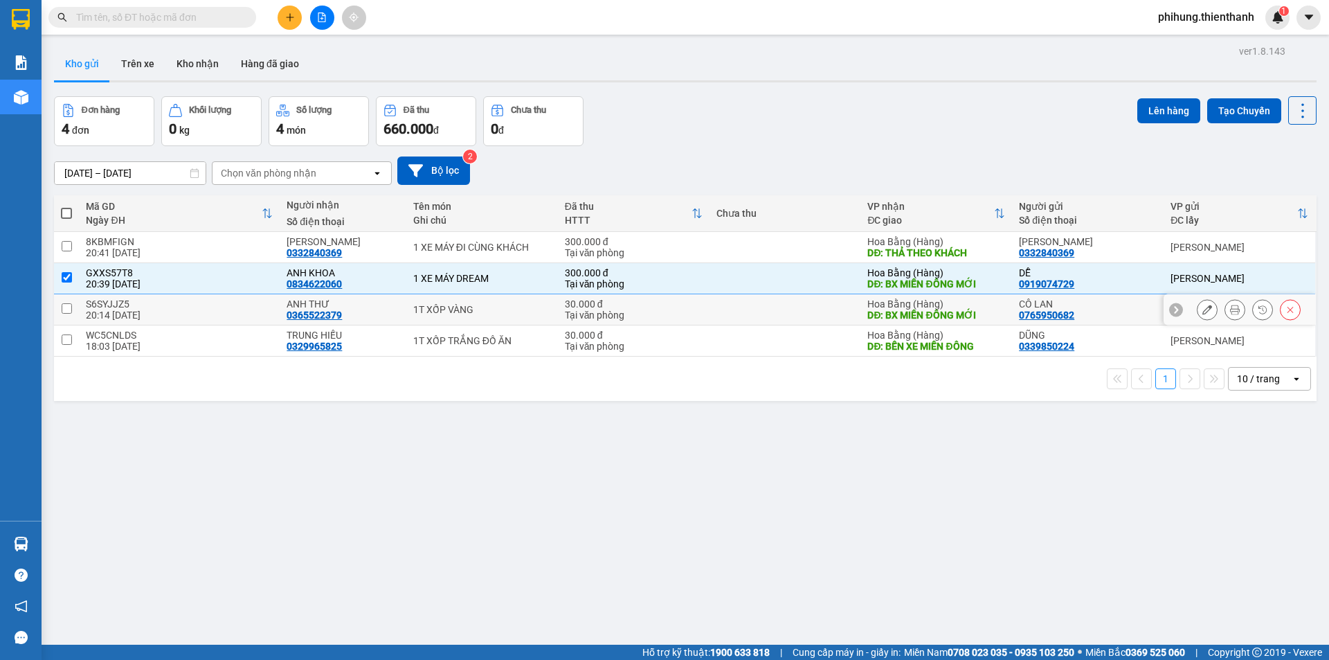
click at [686, 313] on div "Tại văn phòng" at bounding box center [634, 314] width 138 height 11
checkbox input "true"
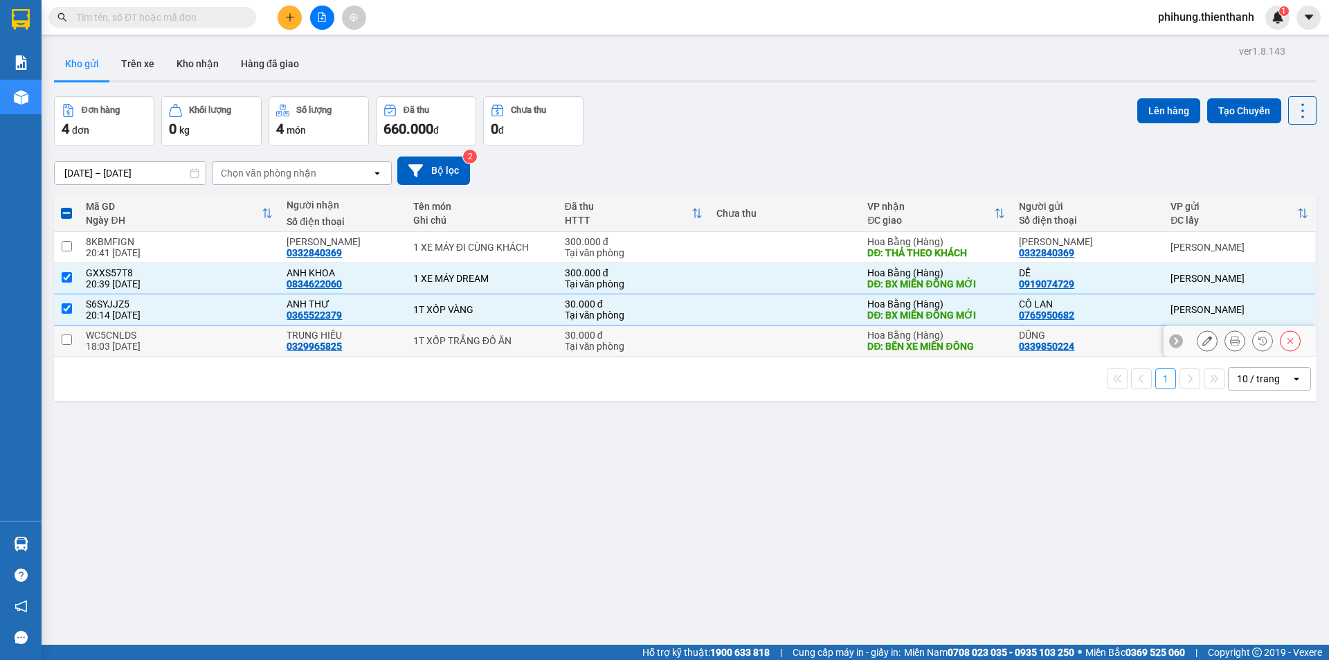
click at [685, 342] on div "Tại văn phòng" at bounding box center [634, 346] width 138 height 11
checkbox input "true"
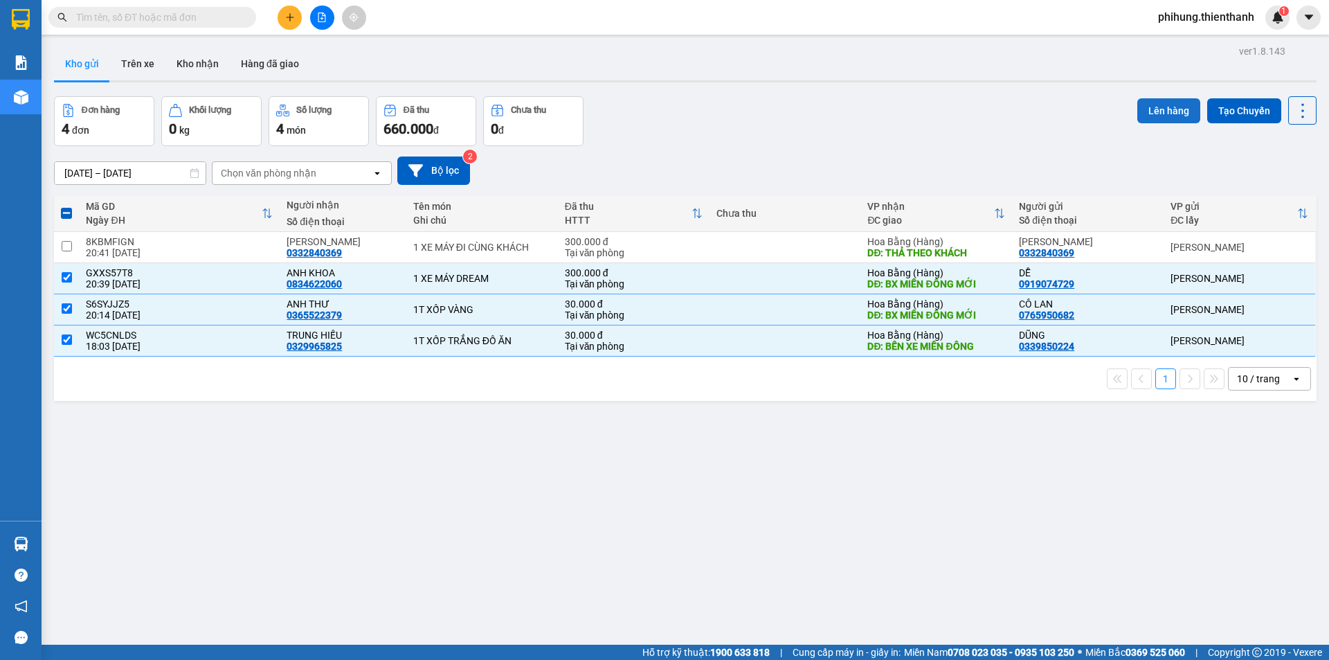
click at [1168, 105] on button "Lên hàng" at bounding box center [1168, 110] width 63 height 25
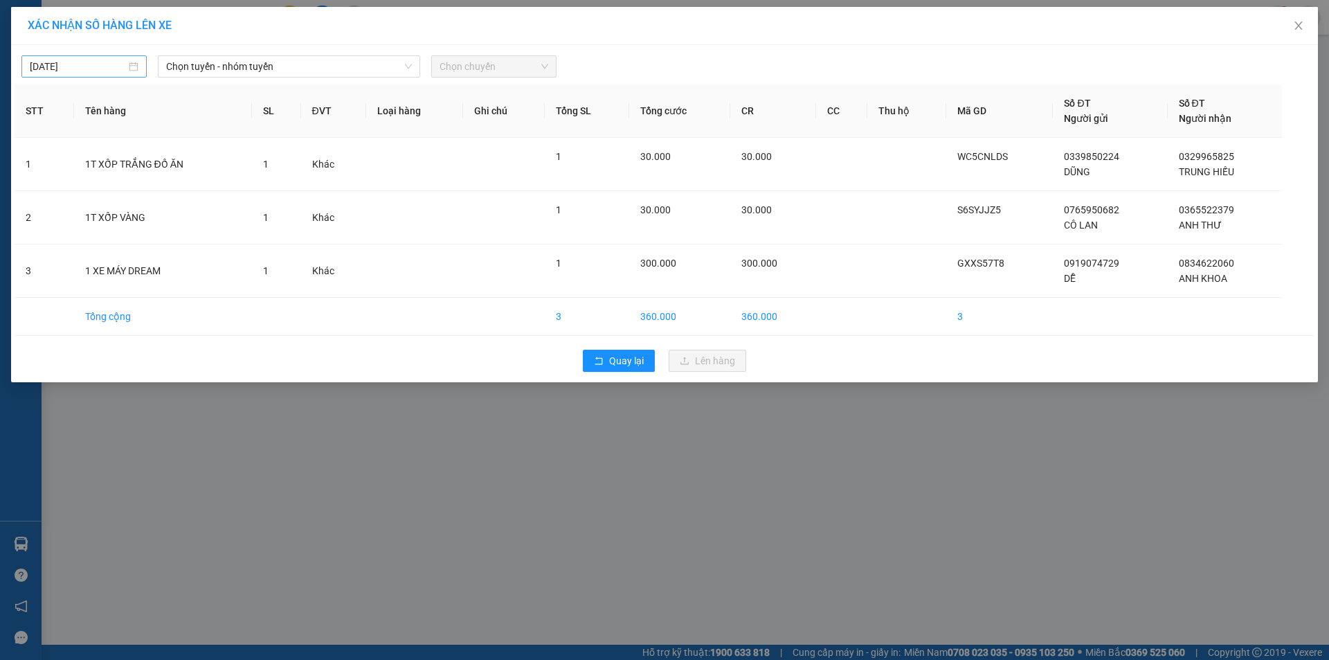
click at [100, 67] on input "[DATE]" at bounding box center [78, 66] width 96 height 15
type input "[DATE]"
click at [248, 64] on span "Chọn tuyến - nhóm tuyến" at bounding box center [289, 66] width 246 height 21
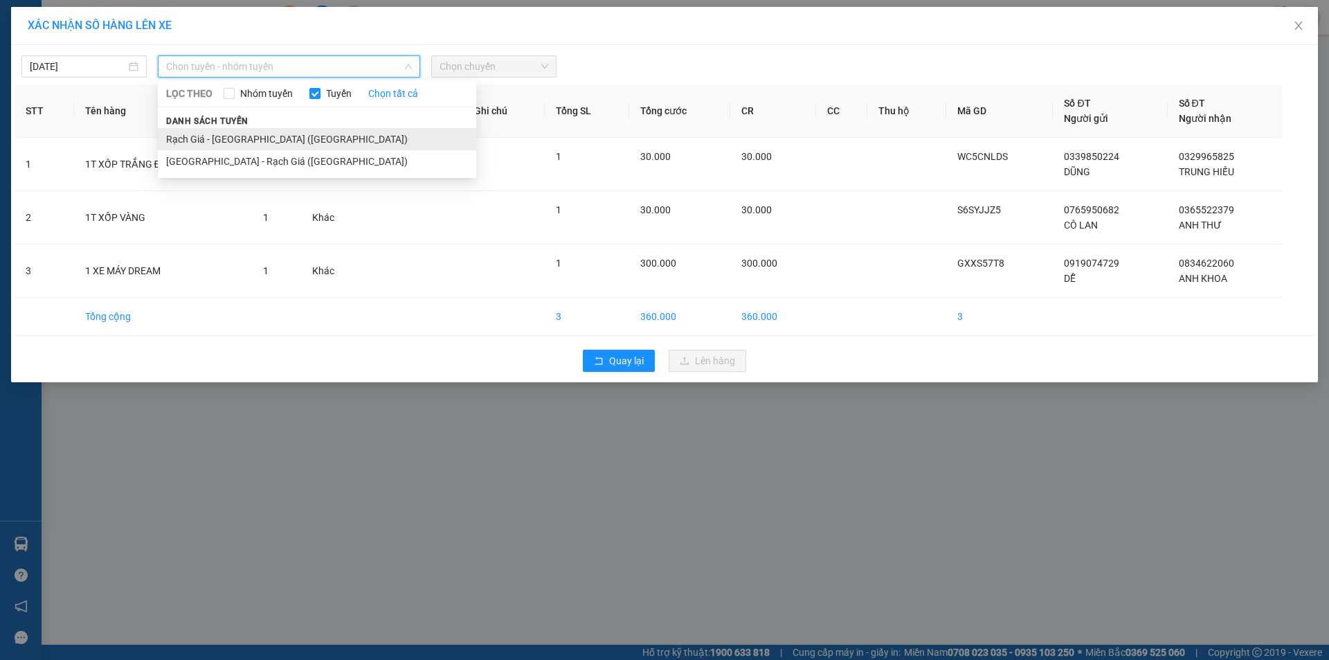
click at [271, 140] on li "Rạch Giá - Sài Gòn (Hàng Hoá)" at bounding box center [317, 139] width 318 height 22
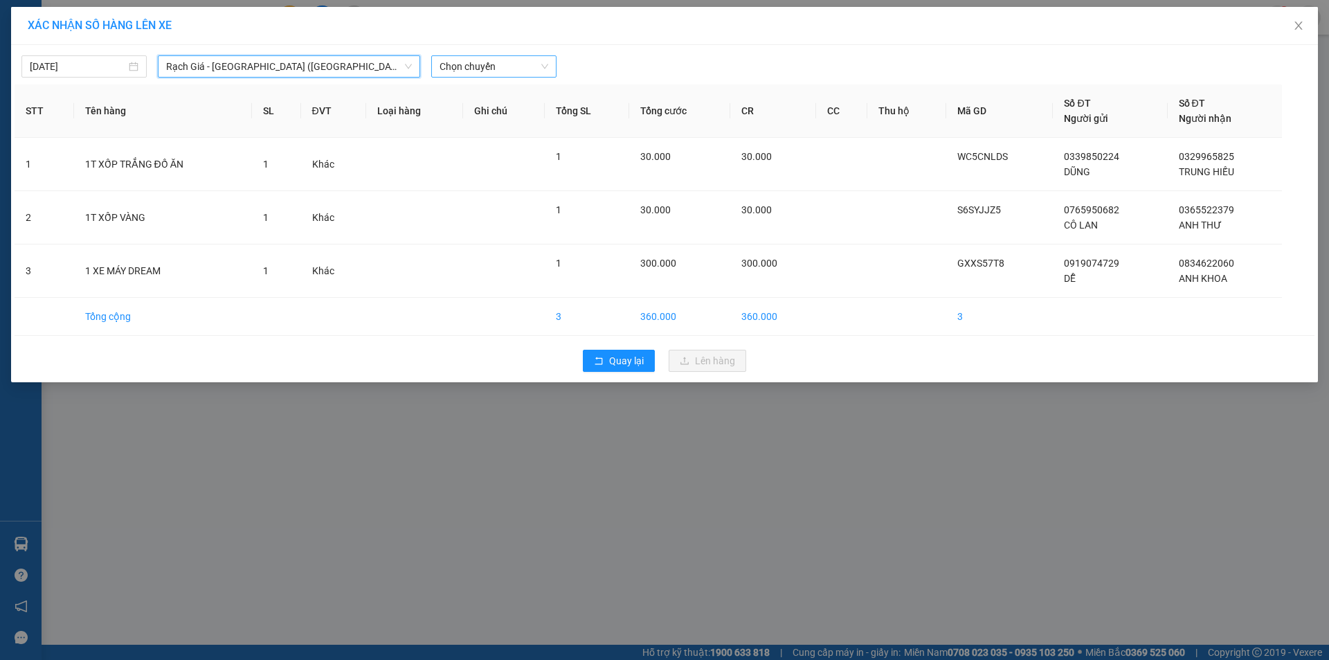
click at [481, 77] on div "Chọn chuyến" at bounding box center [493, 66] width 125 height 22
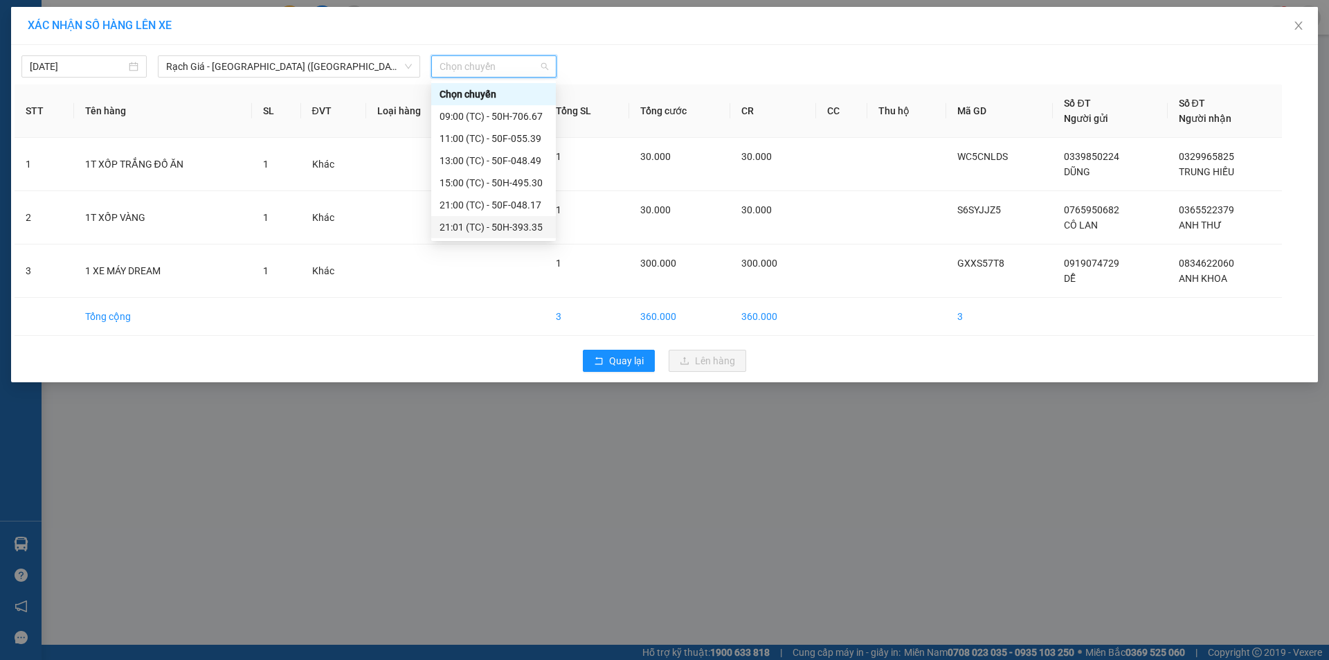
click at [487, 221] on div "21:01 (TC) - 50H-393.35" at bounding box center [494, 226] width 108 height 15
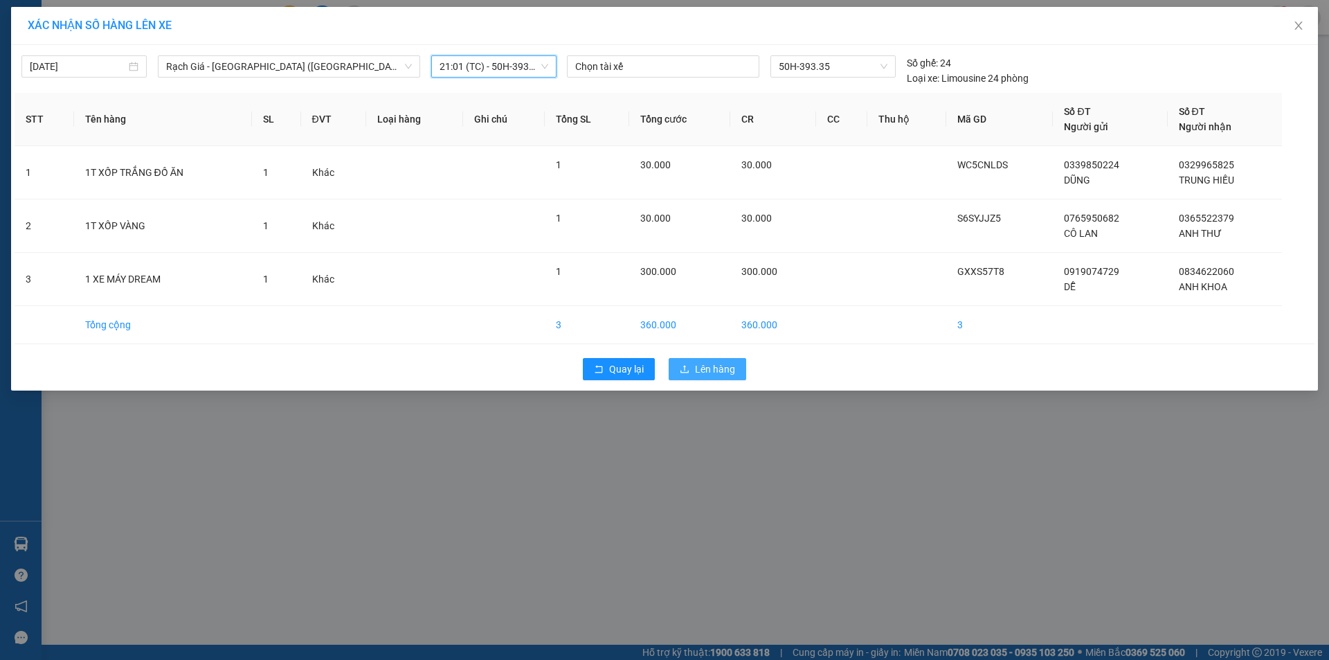
click at [718, 366] on span "Lên hàng" at bounding box center [715, 368] width 40 height 15
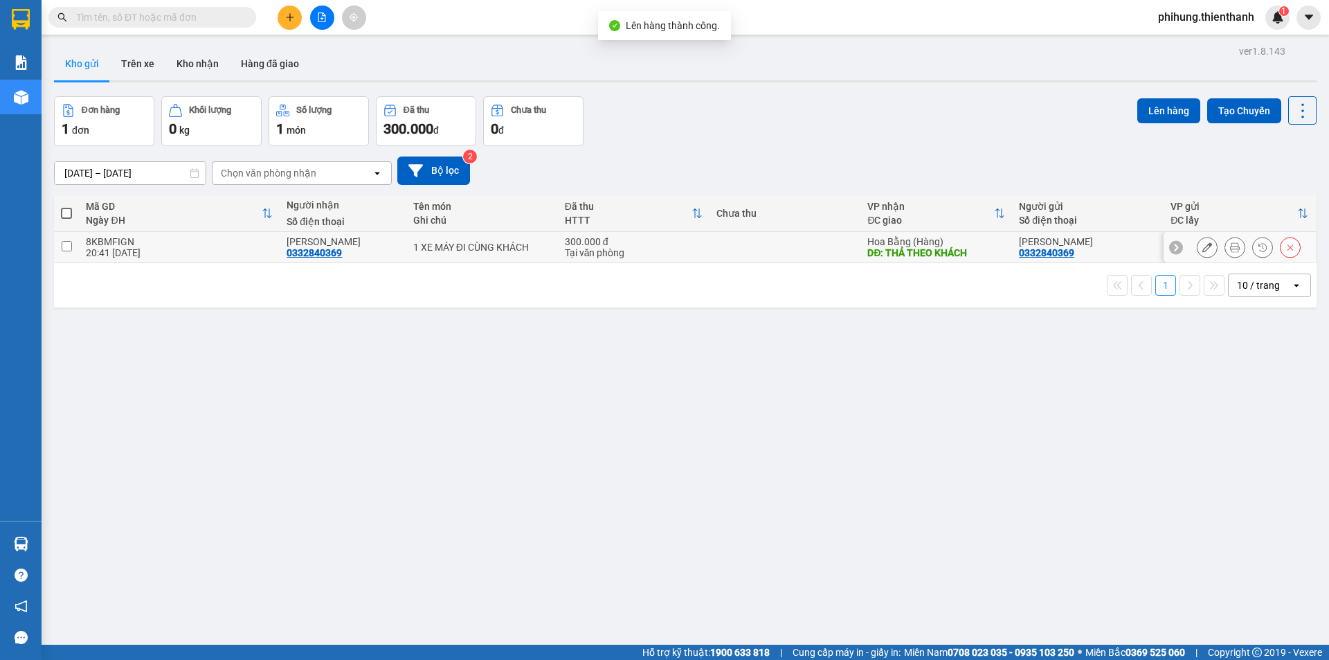
click at [709, 243] on td at bounding box center [785, 247] width 152 height 31
checkbox input "true"
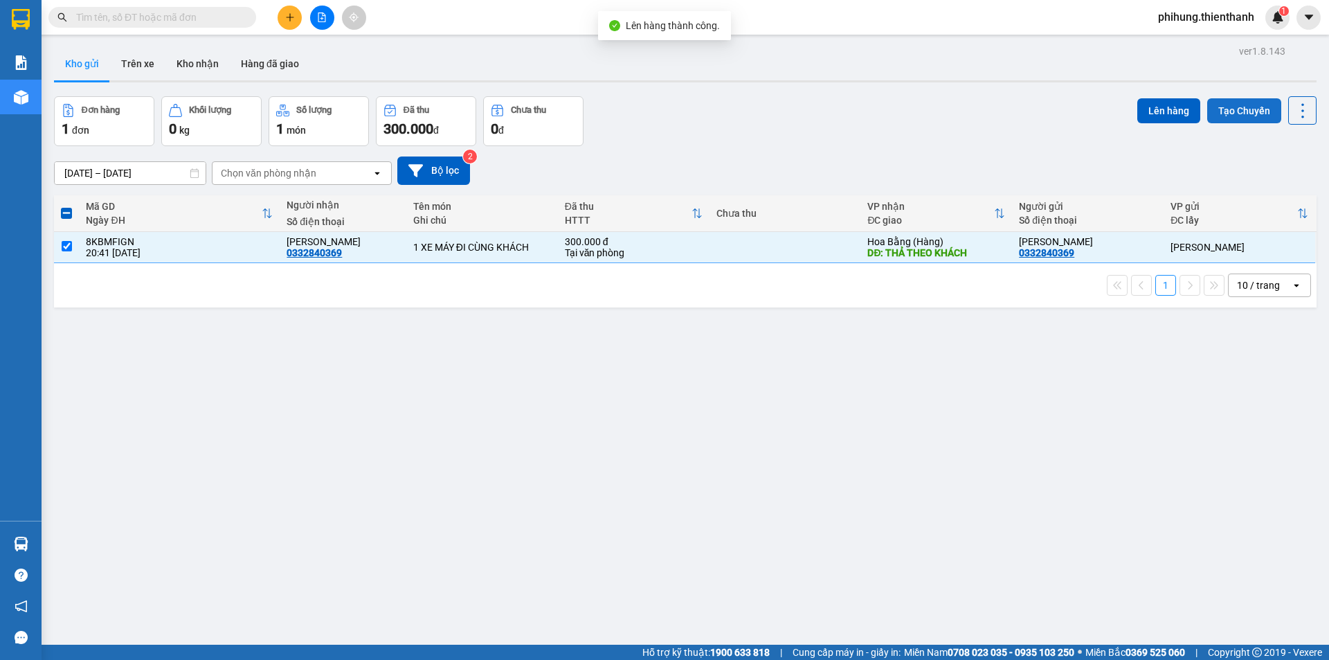
click at [1220, 116] on button "Tạo Chuyến" at bounding box center [1244, 110] width 74 height 25
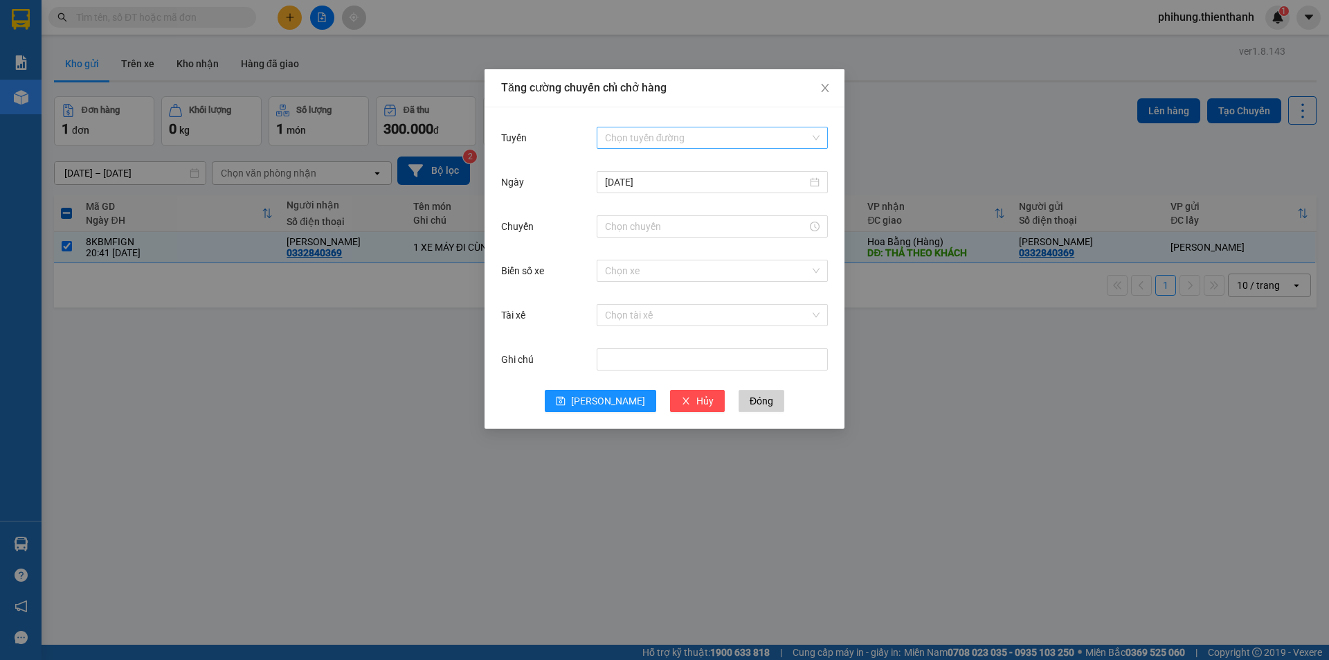
click at [618, 144] on input "Tuyến" at bounding box center [707, 137] width 205 height 21
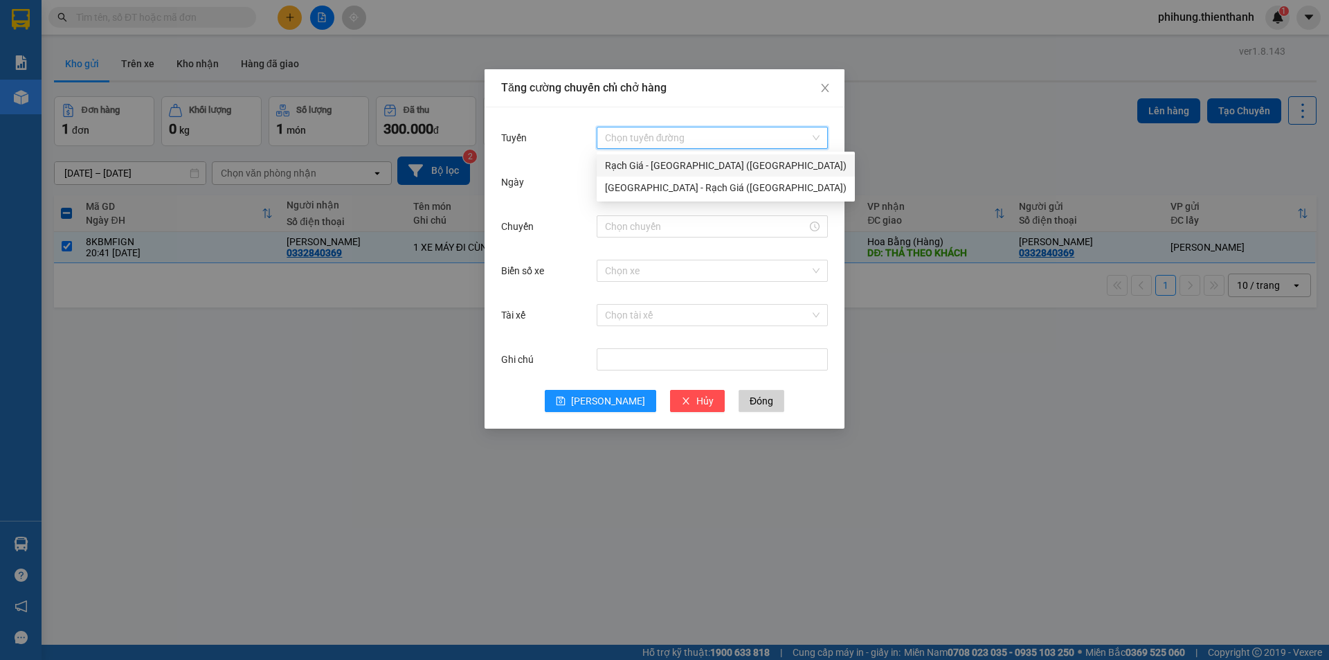
click at [658, 167] on div "Rạch Giá - Sài Gòn (Hàng Hoá)" at bounding box center [726, 165] width 242 height 15
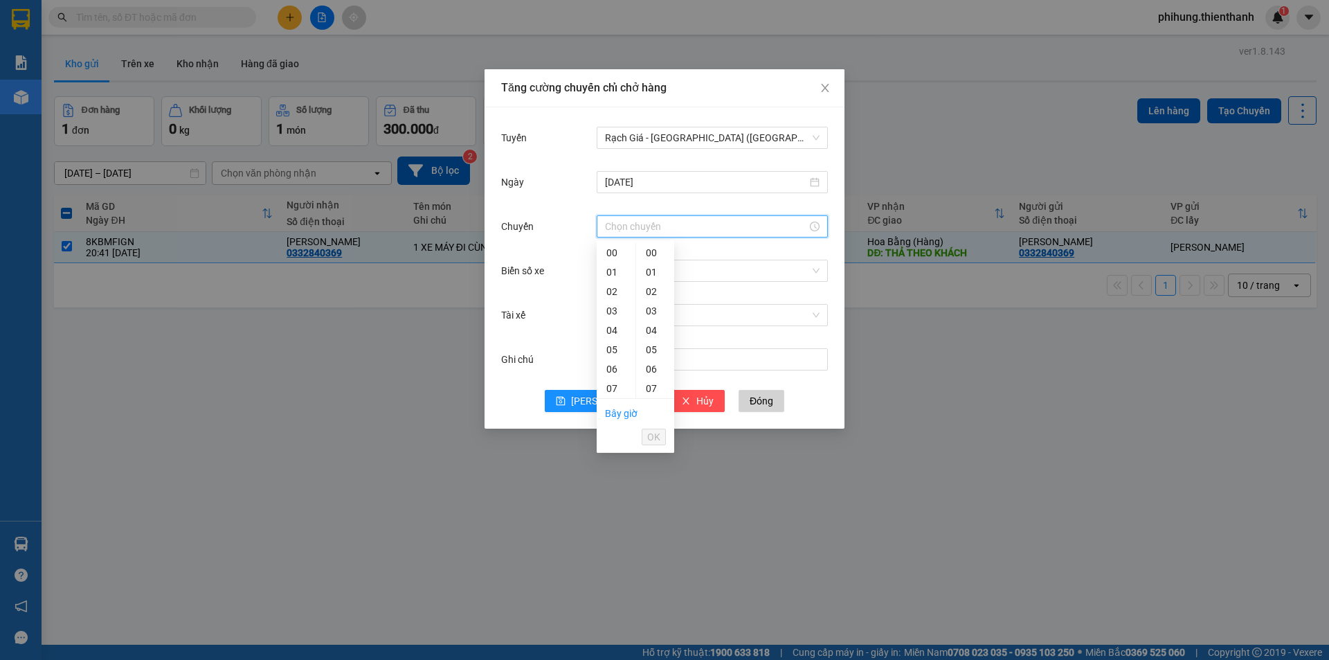
click at [637, 228] on input "Chuyến" at bounding box center [706, 226] width 202 height 15
click at [610, 389] on div "22" at bounding box center [616, 391] width 39 height 19
click at [648, 336] on div "30" at bounding box center [655, 337] width 38 height 19
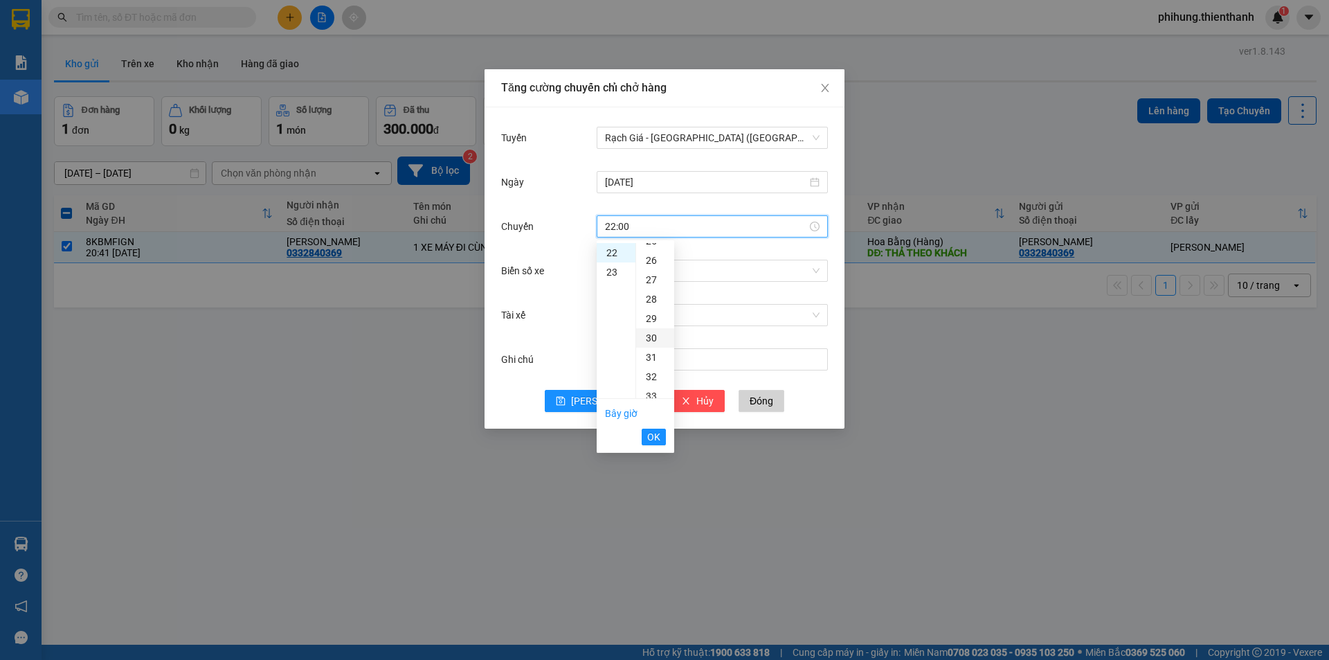
type input "22:30"
click at [653, 435] on span "OK" at bounding box center [653, 436] width 13 height 15
click at [608, 406] on span "Lưu" at bounding box center [608, 400] width 74 height 15
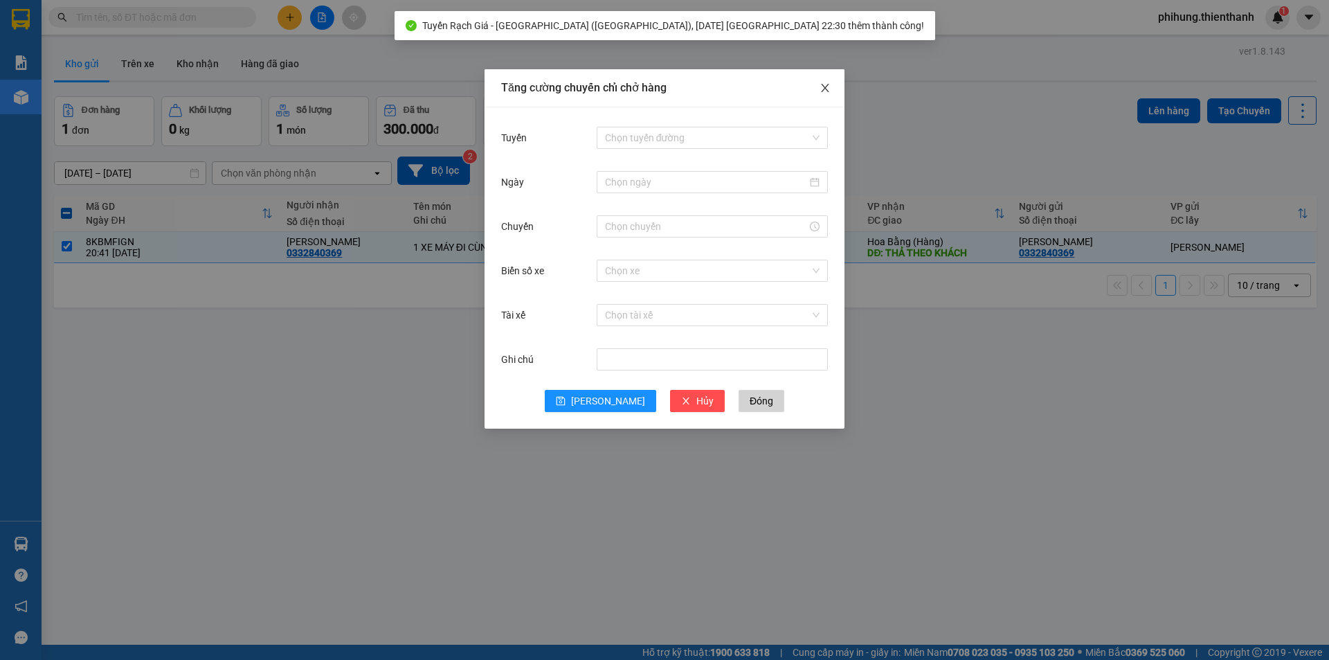
drag, startPoint x: 829, startPoint y: 84, endPoint x: 792, endPoint y: 92, distance: 38.3
click at [826, 84] on icon "close" at bounding box center [825, 87] width 11 height 11
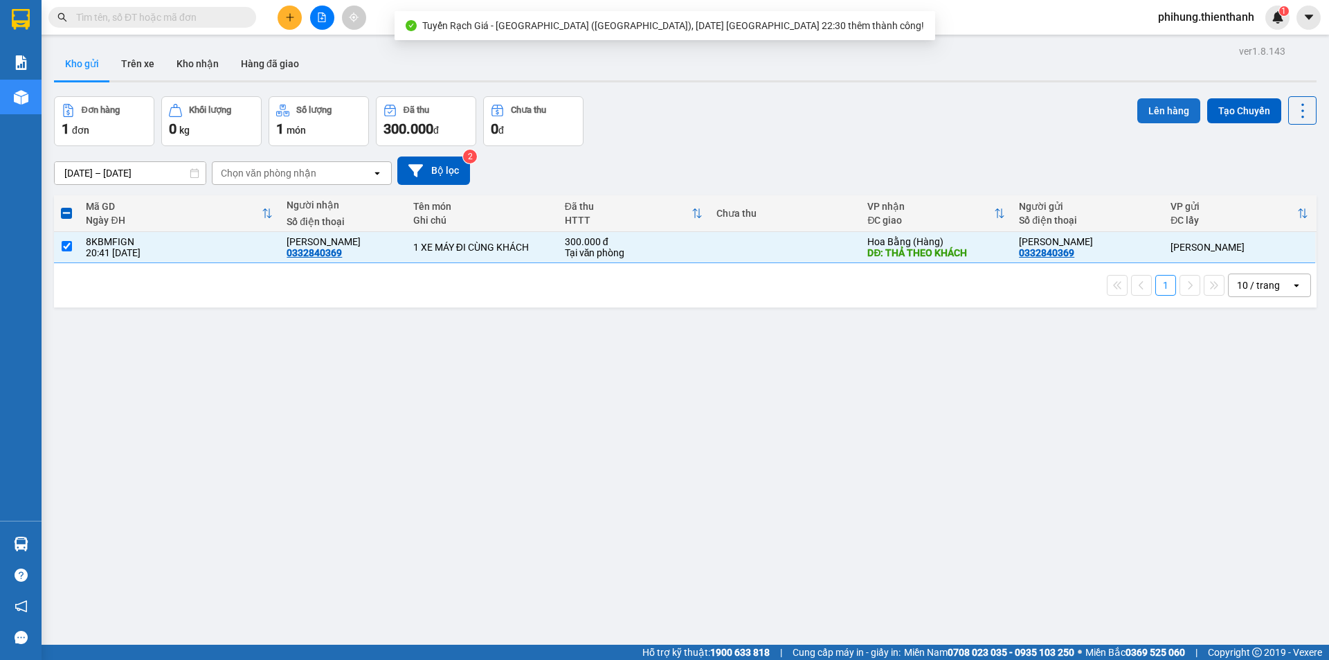
click at [1137, 108] on button "Lên hàng" at bounding box center [1168, 110] width 63 height 25
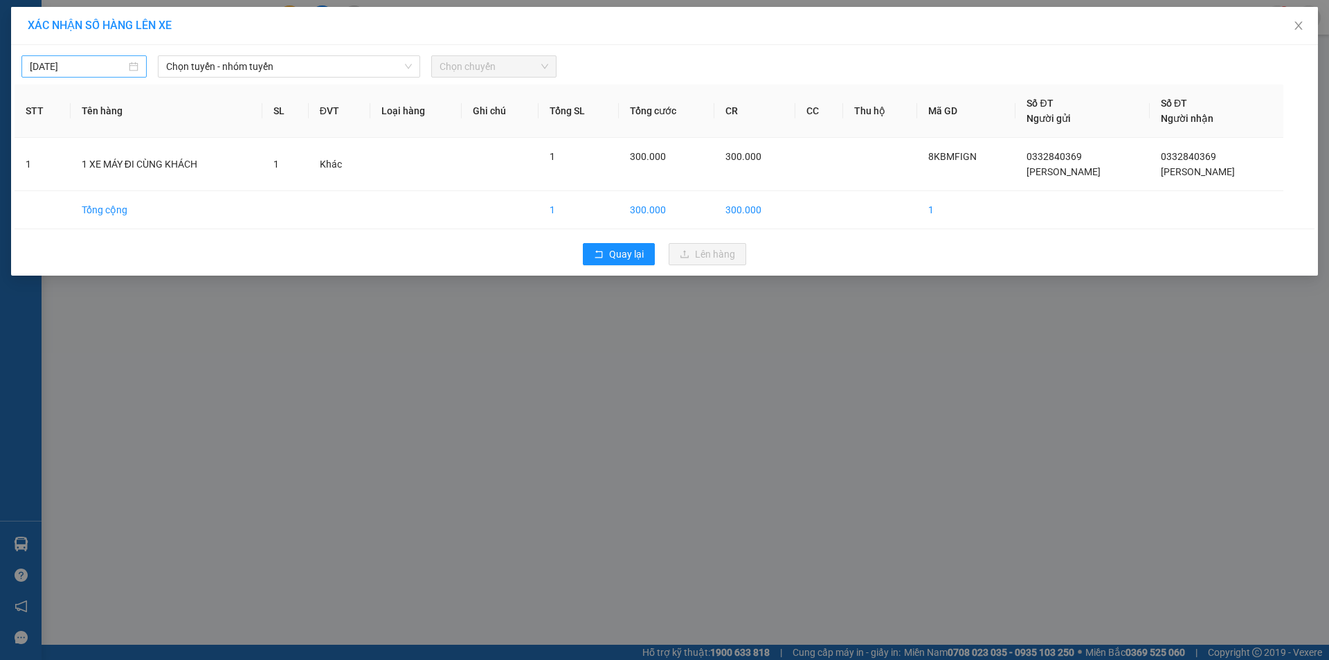
type input "[DATE]"
click at [88, 60] on input "[DATE]" at bounding box center [78, 66] width 96 height 15
click at [265, 55] on div "Chọn tuyến - nhóm tuyến" at bounding box center [289, 66] width 262 height 22
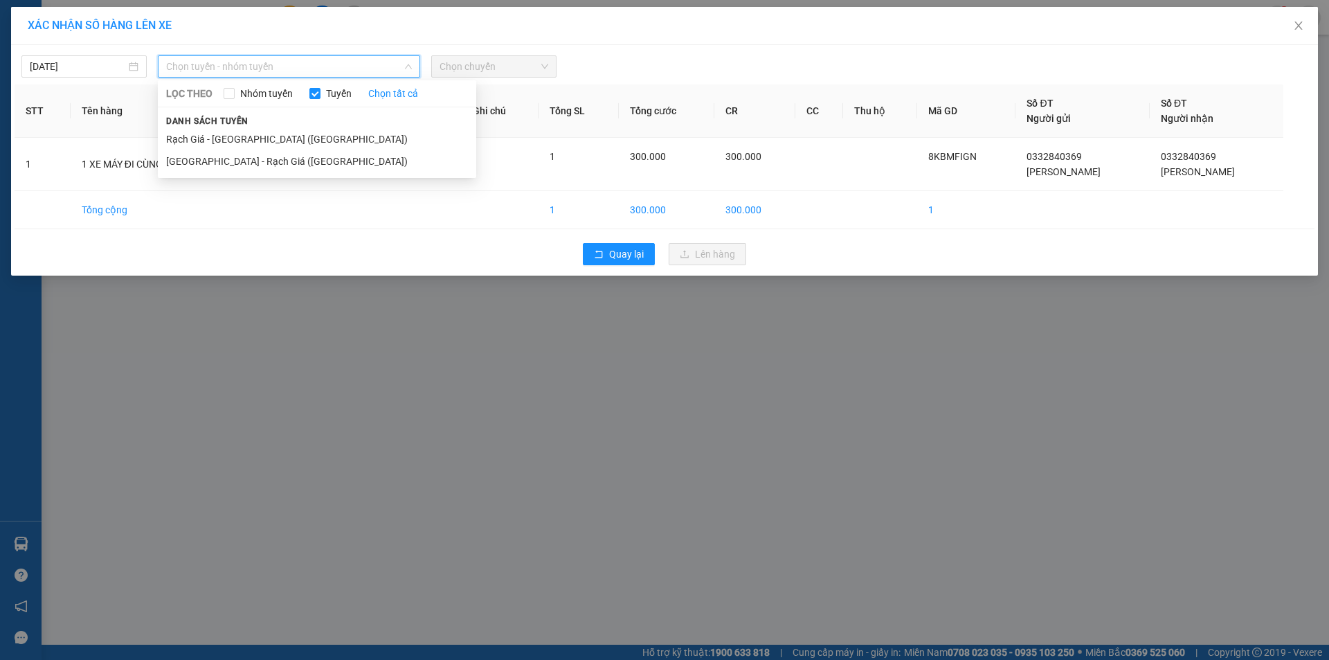
click at [263, 70] on span "Chọn tuyến - nhóm tuyến" at bounding box center [289, 66] width 246 height 21
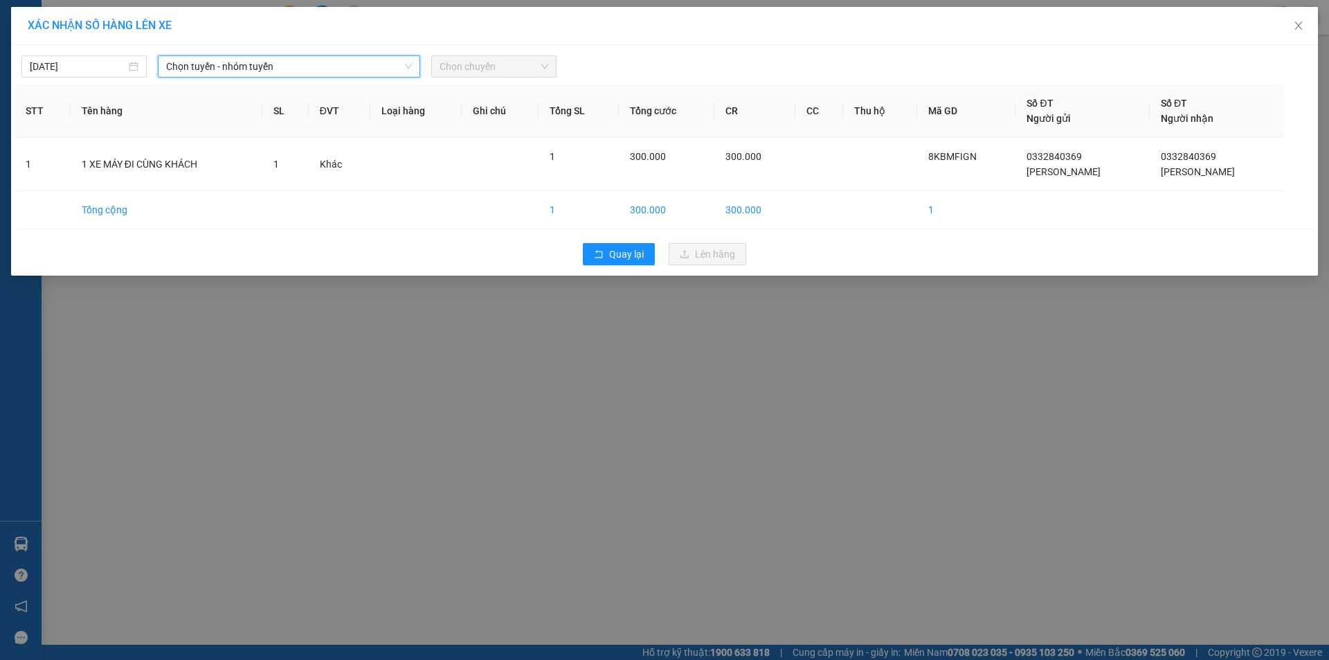
click at [270, 58] on span "Chọn tuyến - nhóm tuyến" at bounding box center [289, 66] width 246 height 21
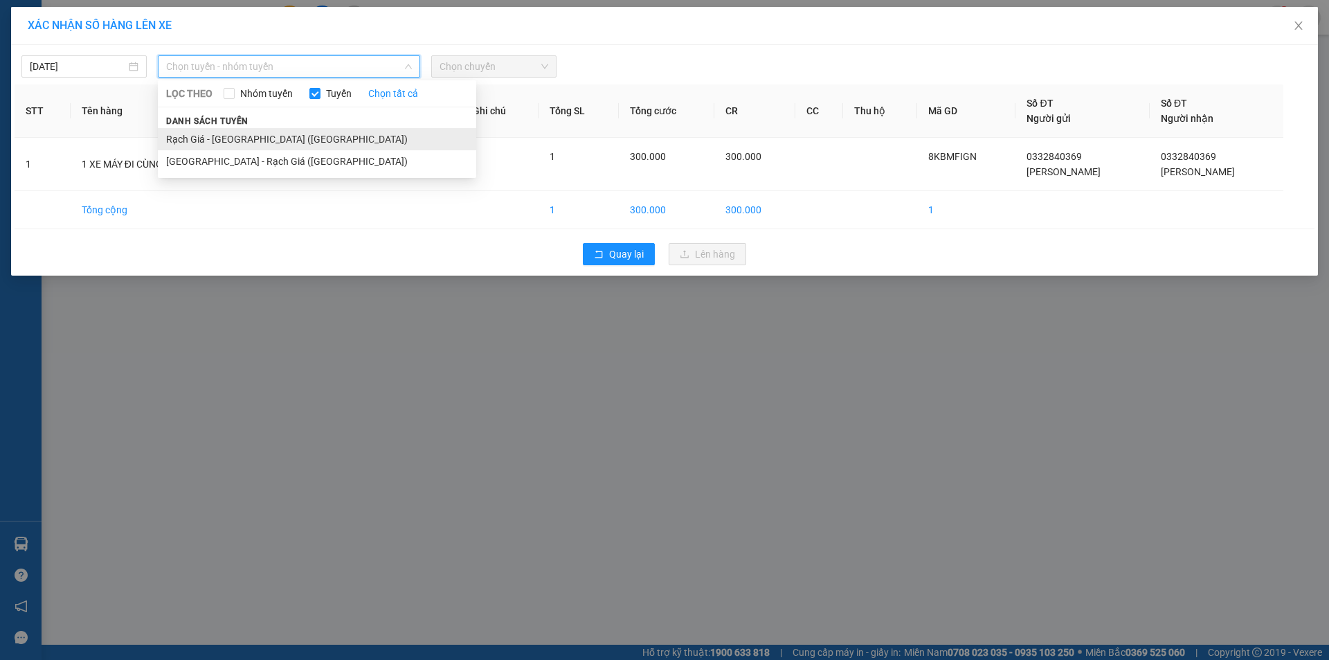
click at [264, 138] on li "Rạch Giá - Sài Gòn (Hàng Hoá)" at bounding box center [317, 139] width 318 height 22
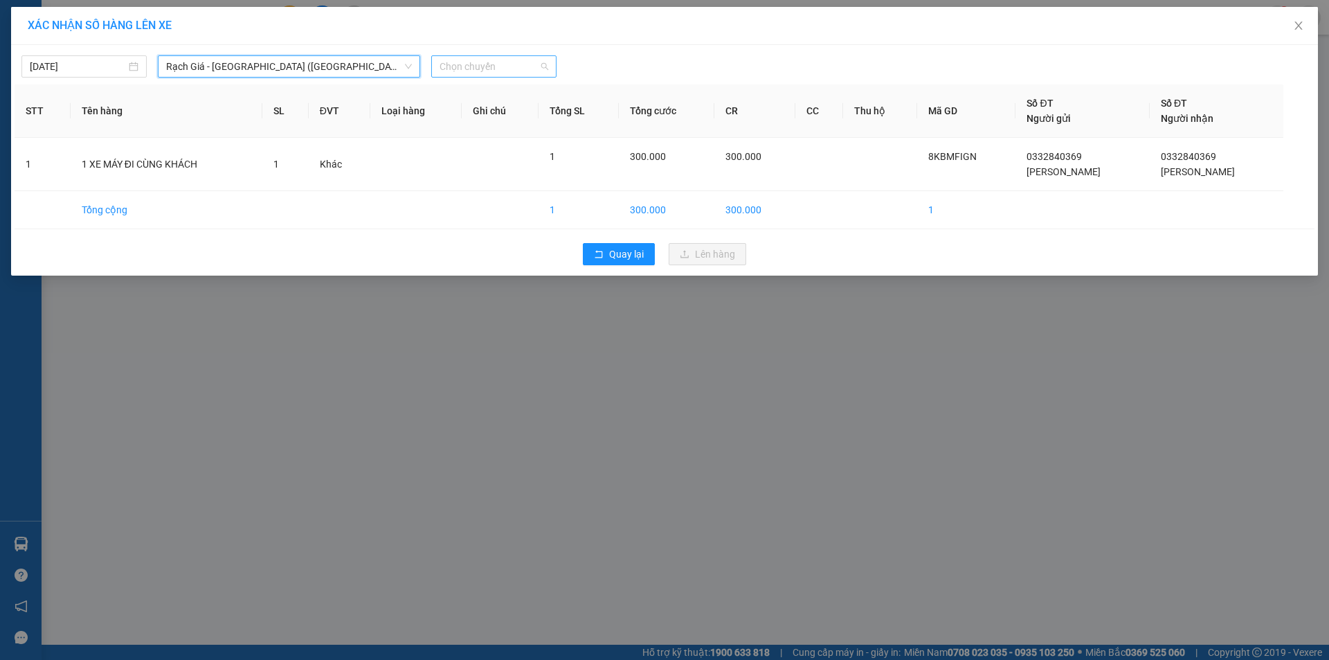
click at [511, 70] on span "Chọn chuyến" at bounding box center [494, 66] width 109 height 21
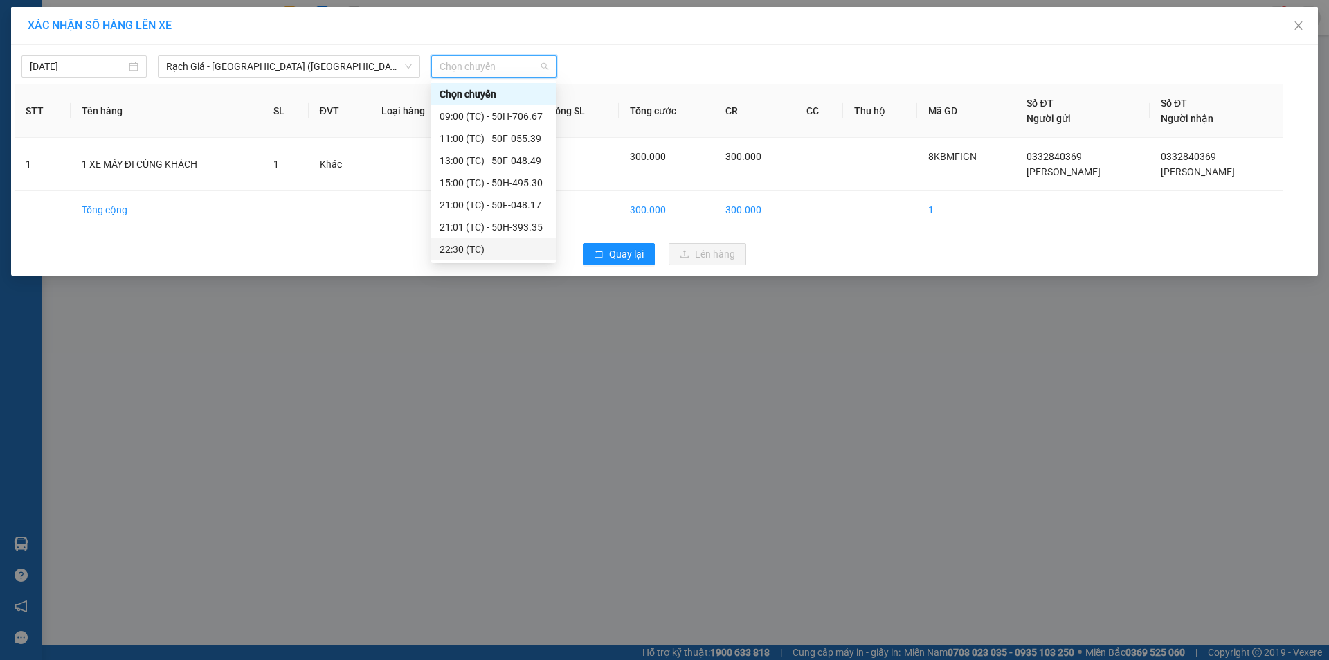
click at [496, 247] on div "22:30 (TC)" at bounding box center [494, 249] width 108 height 15
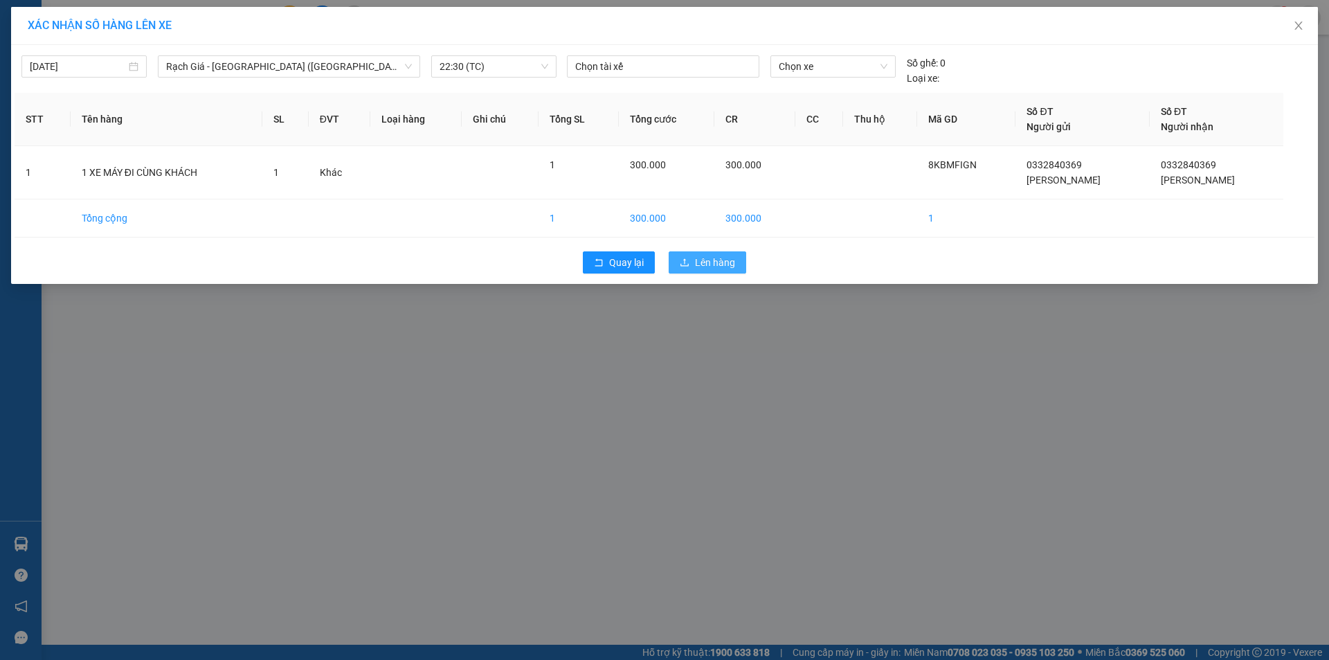
click at [704, 260] on span "Lên hàng" at bounding box center [715, 262] width 40 height 15
